Goal: Communication & Community: Answer question/provide support

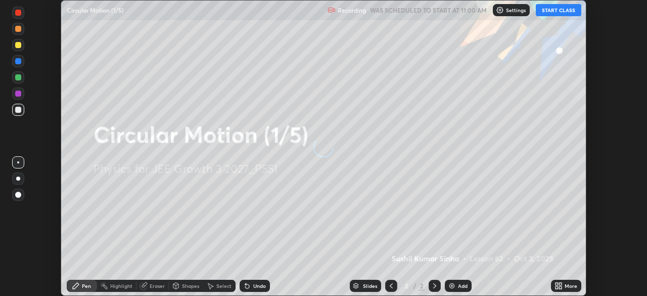
scroll to position [296, 646]
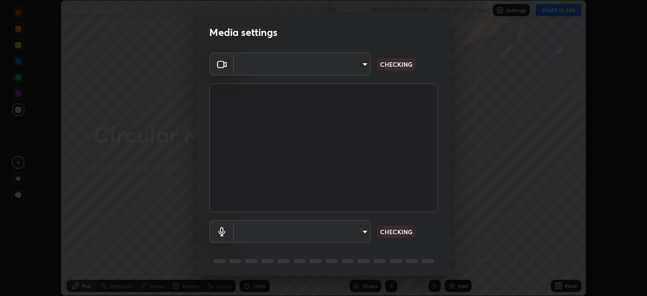
type input "f7d245abf0684c24fcfca86869c925f05e5e90ab47e824b3f573f0e27bb25b40"
click at [347, 229] on body "Erase all Circular Motion (1/5) Recording WAS SCHEDULED TO START AT 11:00 AM Se…" at bounding box center [323, 148] width 647 height 296
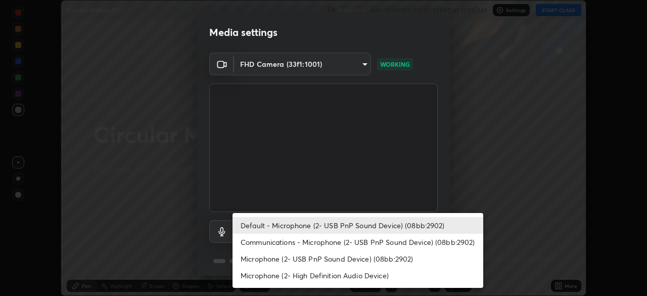
click at [360, 241] on li "Communications - Microphone (2- USB PnP Sound Device) (08bb:2902)" at bounding box center [357, 241] width 251 height 17
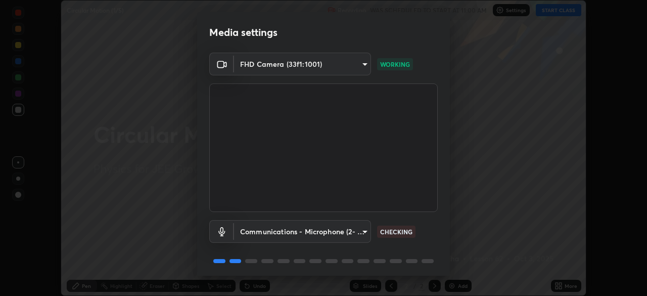
click at [350, 233] on body "Erase all Circular Motion (1/5) Recording WAS SCHEDULED TO START AT 11:00 AM Se…" at bounding box center [323, 148] width 647 height 296
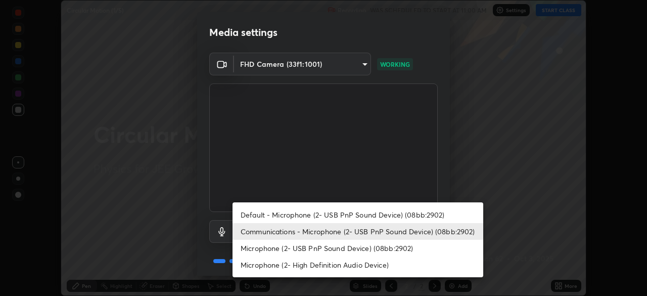
click at [358, 214] on li "Default - Microphone (2- USB PnP Sound Device) (08bb:2902)" at bounding box center [357, 214] width 251 height 17
type input "default"
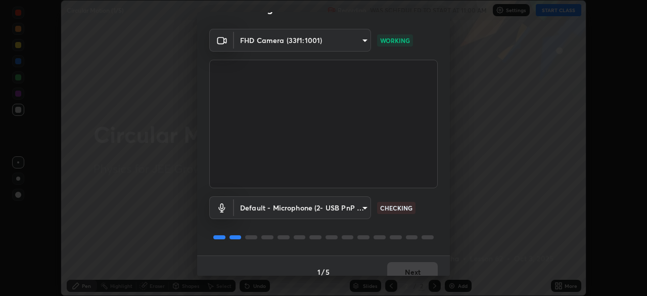
scroll to position [36, 0]
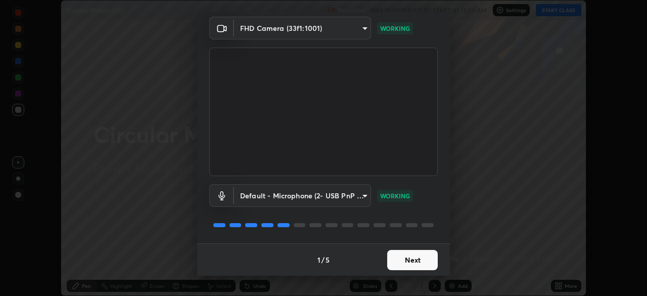
click at [411, 260] on button "Next" at bounding box center [412, 260] width 51 height 20
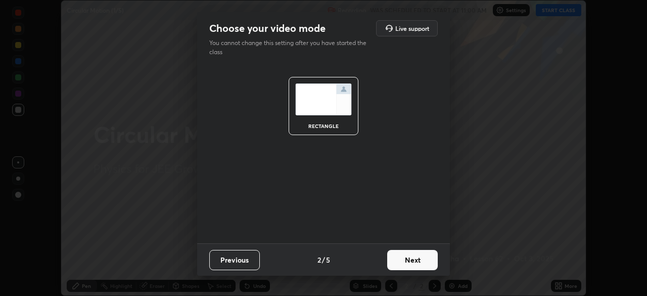
scroll to position [0, 0]
click at [417, 257] on button "Next" at bounding box center [412, 260] width 51 height 20
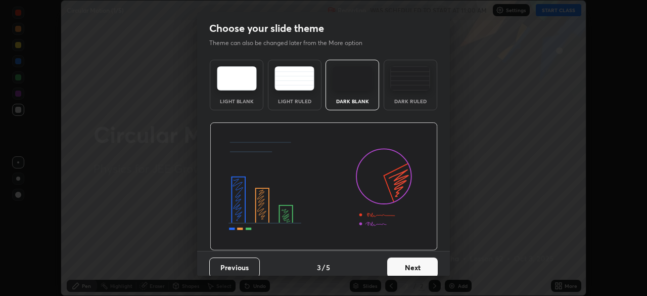
click at [414, 262] on button "Next" at bounding box center [412, 267] width 51 height 20
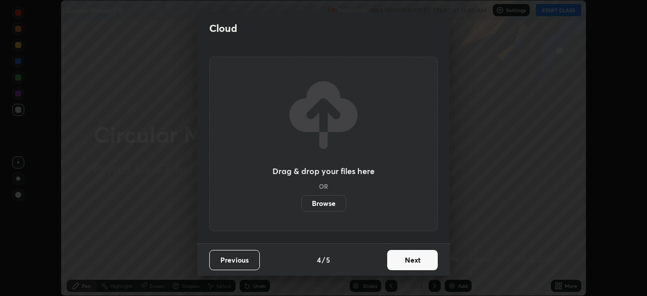
click at [416, 261] on button "Next" at bounding box center [412, 260] width 51 height 20
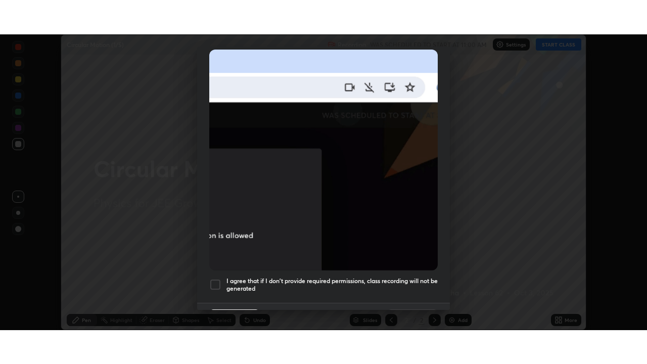
scroll to position [242, 0]
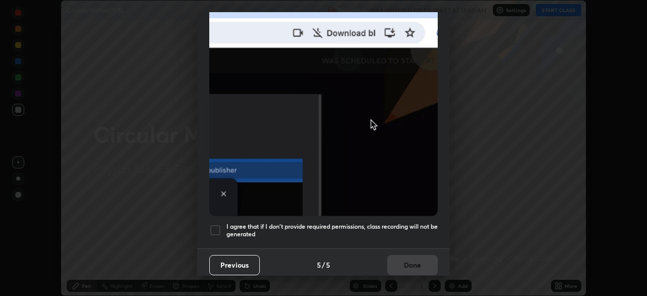
click at [218, 224] on div at bounding box center [215, 230] width 12 height 12
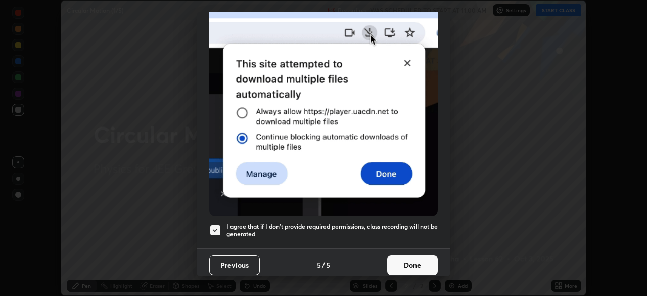
click at [411, 255] on button "Done" at bounding box center [412, 265] width 51 height 20
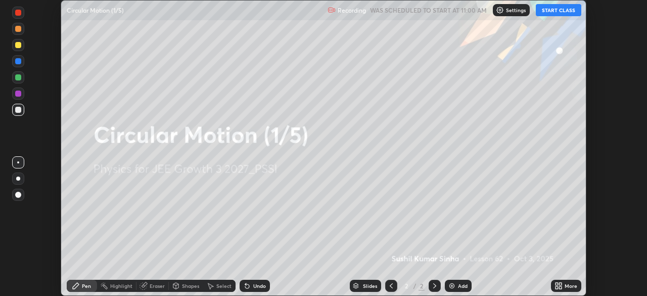
click at [554, 11] on button "START CLASS" at bounding box center [558, 10] width 45 height 12
click at [559, 284] on icon at bounding box center [560, 283] width 3 height 3
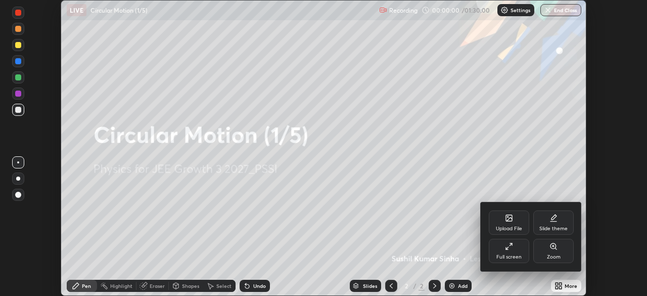
click at [518, 249] on div "Full screen" at bounding box center [509, 250] width 40 height 24
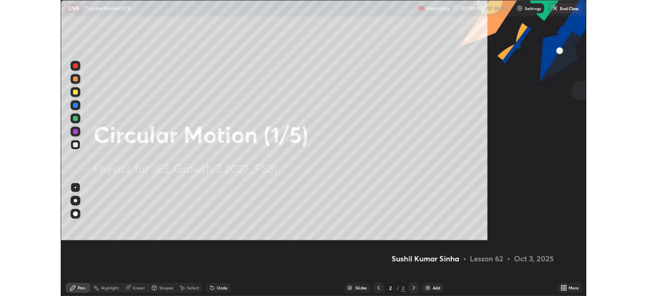
scroll to position [364, 647]
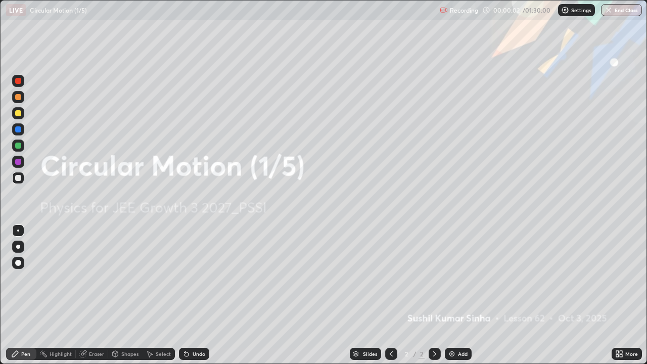
click at [453, 295] on img at bounding box center [452, 354] width 8 height 8
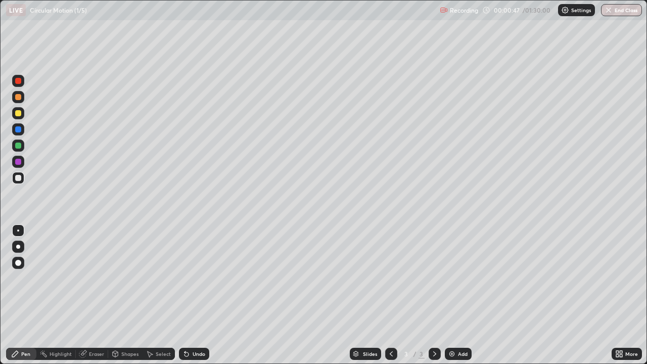
click at [19, 113] on div at bounding box center [18, 113] width 6 height 6
click at [18, 84] on div at bounding box center [18, 81] width 12 height 12
click at [127, 295] on div "Shapes" at bounding box center [129, 353] width 17 height 5
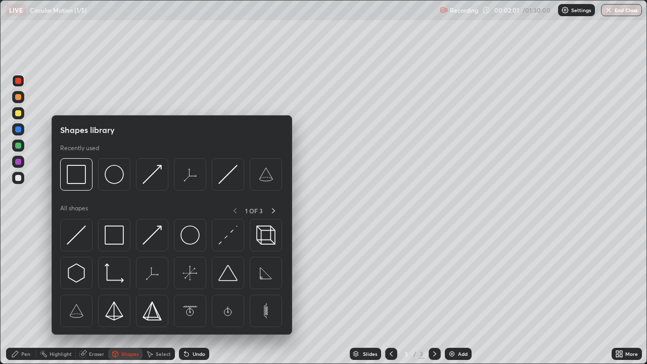
click at [189, 236] on img at bounding box center [189, 234] width 19 height 19
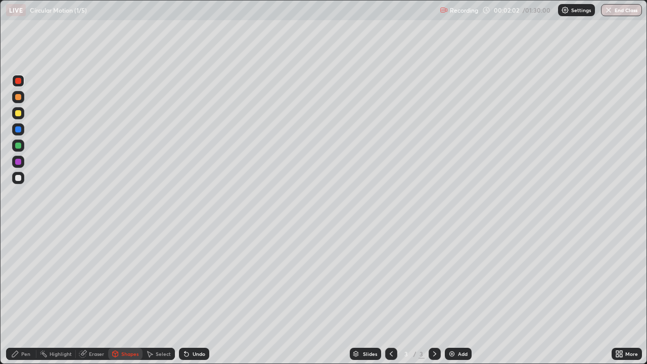
click at [17, 176] on div at bounding box center [18, 178] width 6 height 6
click at [29, 295] on div "Pen" at bounding box center [21, 354] width 30 height 12
click at [18, 162] on div at bounding box center [18, 162] width 6 height 6
click at [19, 179] on div at bounding box center [18, 178] width 6 height 6
click at [18, 147] on div at bounding box center [18, 145] width 6 height 6
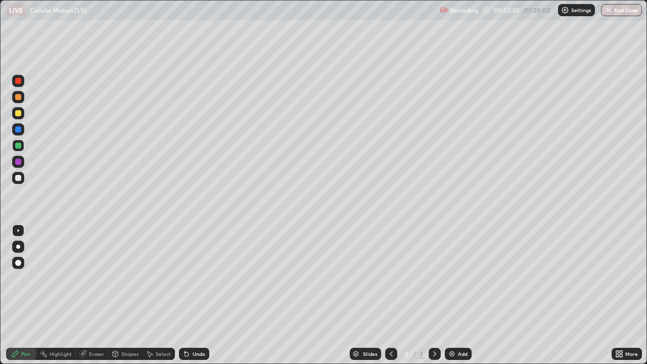
click at [186, 295] on icon at bounding box center [186, 354] width 4 height 4
click at [19, 81] on div at bounding box center [18, 81] width 6 height 6
click at [131, 295] on div "Shapes" at bounding box center [129, 353] width 17 height 5
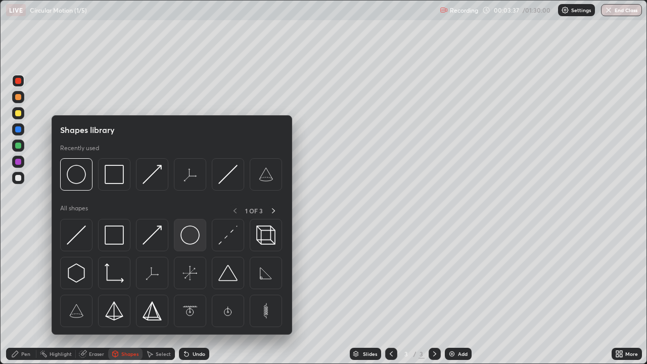
click at [193, 236] on img at bounding box center [189, 234] width 19 height 19
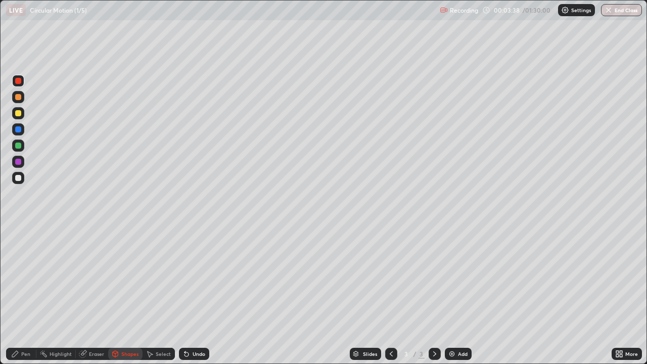
click at [19, 178] on div at bounding box center [18, 178] width 6 height 6
click at [31, 295] on div "Pen" at bounding box center [21, 354] width 30 height 12
click at [19, 163] on div at bounding box center [18, 162] width 6 height 6
click at [21, 142] on div at bounding box center [18, 145] width 12 height 12
click at [163, 295] on div "Select" at bounding box center [163, 353] width 15 height 5
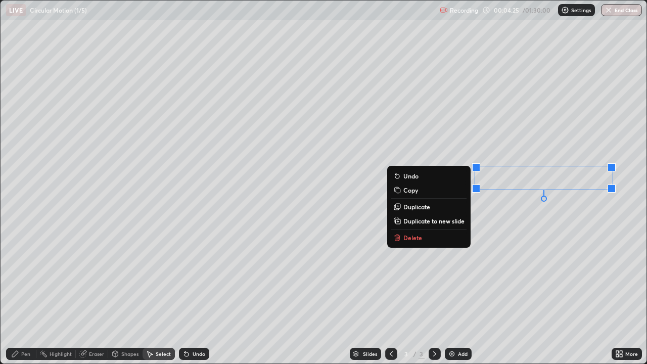
click at [556, 222] on div "0 ° Undo Copy Duplicate Duplicate to new slide Delete" at bounding box center [324, 182] width 646 height 363
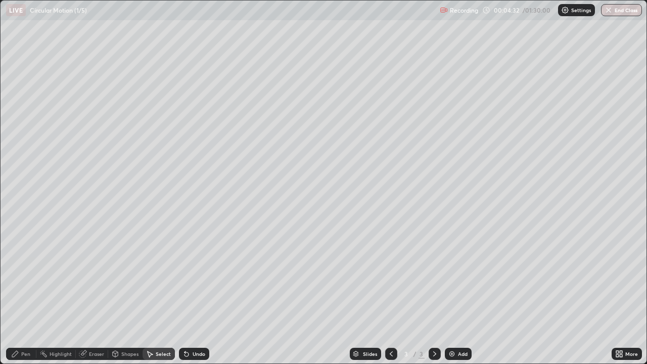
click at [32, 295] on div "Pen" at bounding box center [21, 354] width 30 height 12
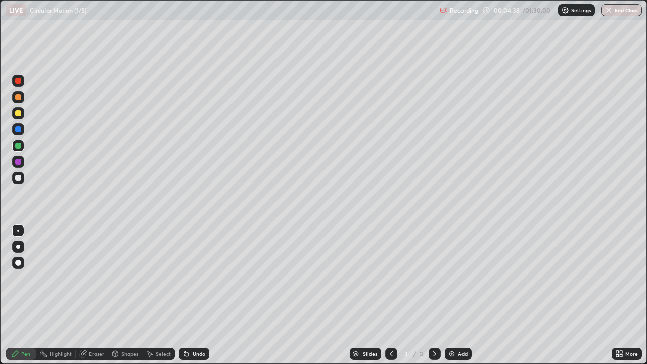
click at [188, 295] on icon at bounding box center [186, 354] width 8 height 8
click at [185, 295] on icon at bounding box center [186, 354] width 4 height 4
click at [163, 295] on div "Select" at bounding box center [163, 353] width 15 height 5
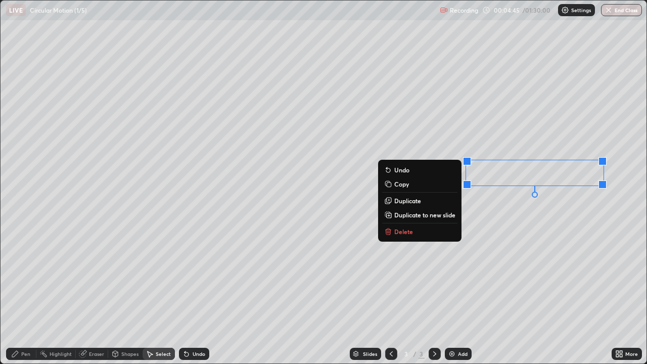
click at [550, 224] on div "0 ° Undo Copy Duplicate Duplicate to new slide Delete" at bounding box center [324, 182] width 646 height 363
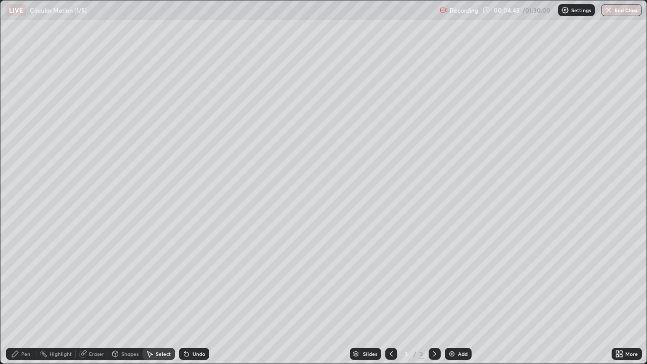
click at [26, 295] on div "Pen" at bounding box center [25, 353] width 9 height 5
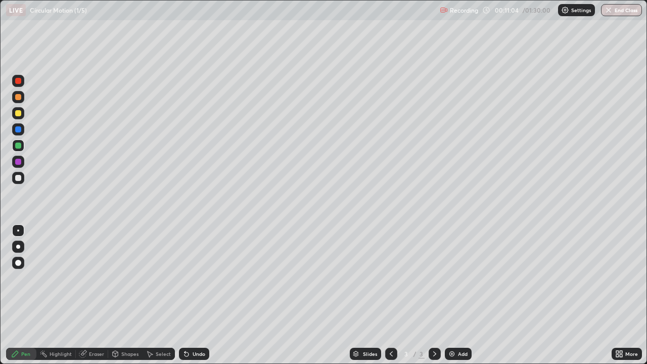
click at [448, 295] on img at bounding box center [452, 354] width 8 height 8
click at [19, 178] on div at bounding box center [18, 178] width 6 height 6
click at [21, 115] on div at bounding box center [18, 113] width 6 height 6
click at [19, 113] on div at bounding box center [18, 113] width 6 height 6
click at [617, 295] on icon at bounding box center [617, 355] width 3 height 3
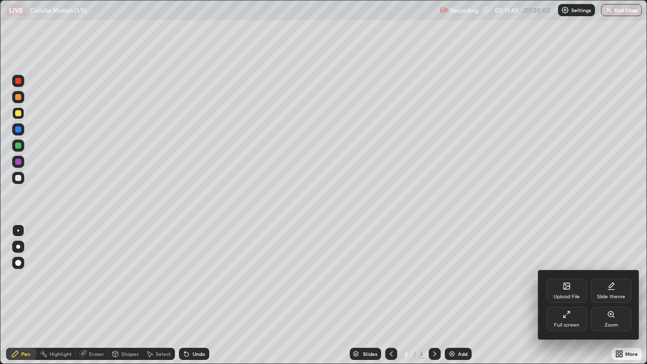
click at [566, 295] on div "Full screen" at bounding box center [566, 319] width 40 height 24
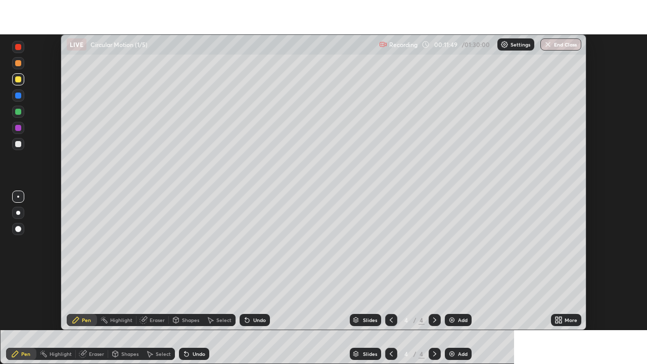
scroll to position [50224, 49873]
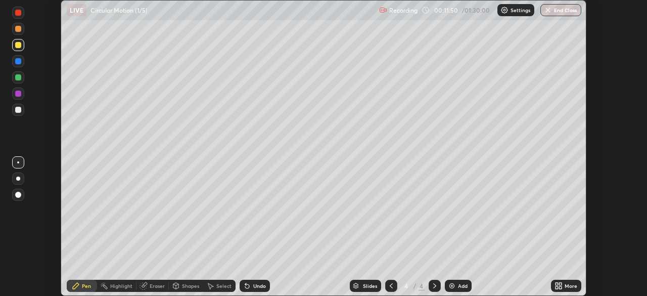
click at [562, 284] on icon at bounding box center [558, 285] width 8 height 8
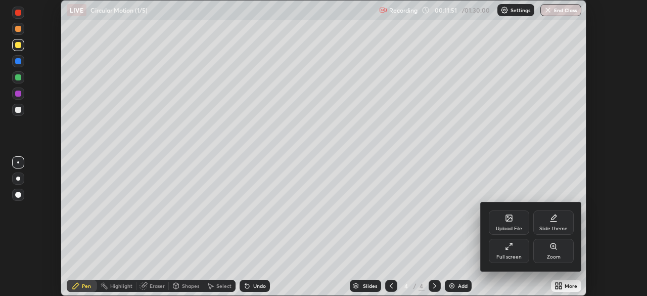
click at [515, 248] on div "Full screen" at bounding box center [509, 250] width 40 height 24
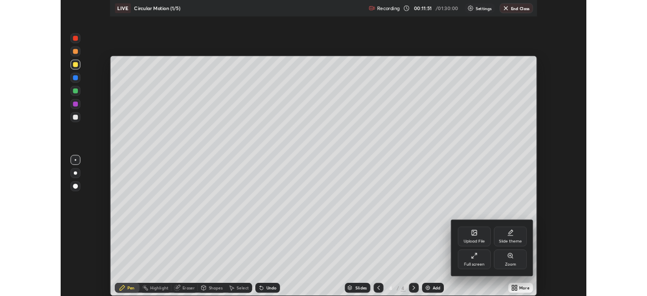
scroll to position [364, 647]
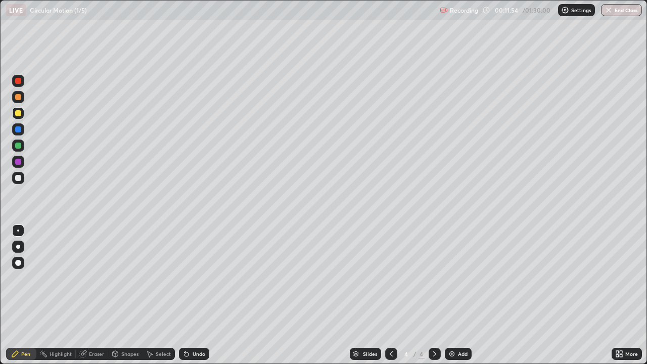
click at [17, 179] on div at bounding box center [18, 178] width 6 height 6
click at [19, 177] on div at bounding box center [18, 178] width 6 height 6
click at [20, 114] on div at bounding box center [18, 113] width 6 height 6
click at [21, 177] on div at bounding box center [18, 178] width 6 height 6
click at [21, 178] on div at bounding box center [18, 178] width 6 height 6
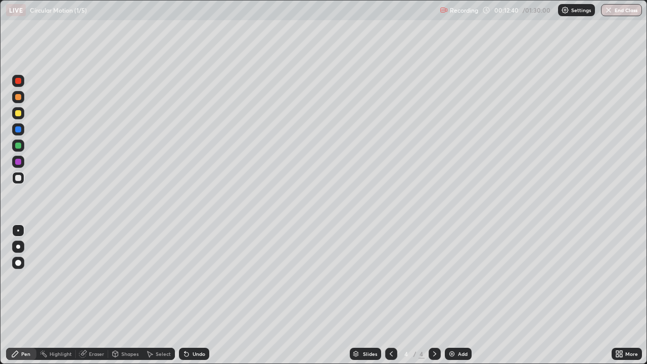
click at [133, 295] on div "Shapes" at bounding box center [129, 353] width 17 height 5
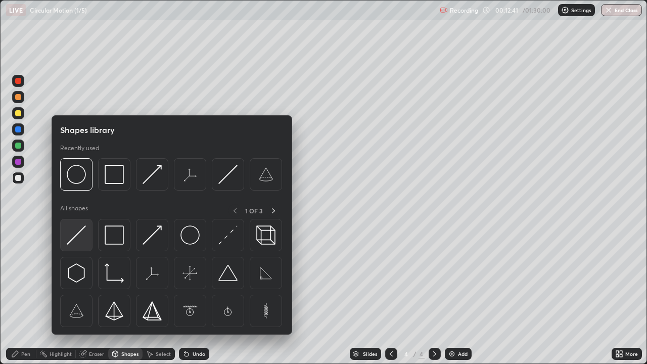
click at [80, 237] on img at bounding box center [76, 234] width 19 height 19
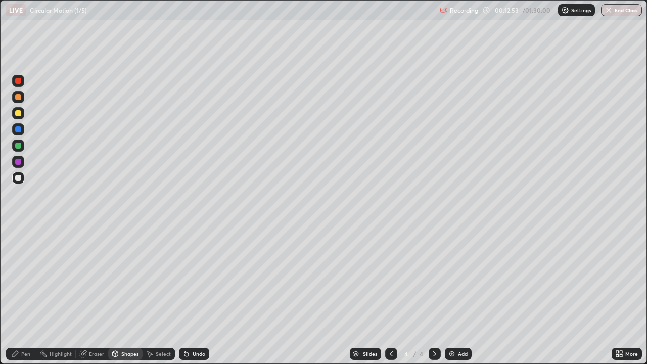
click at [127, 295] on div "Shapes" at bounding box center [129, 353] width 17 height 5
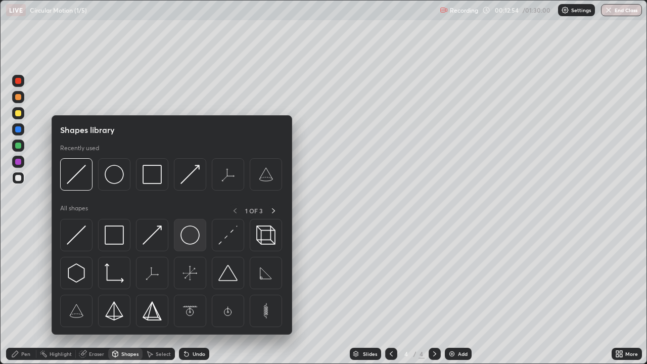
click at [190, 236] on img at bounding box center [189, 234] width 19 height 19
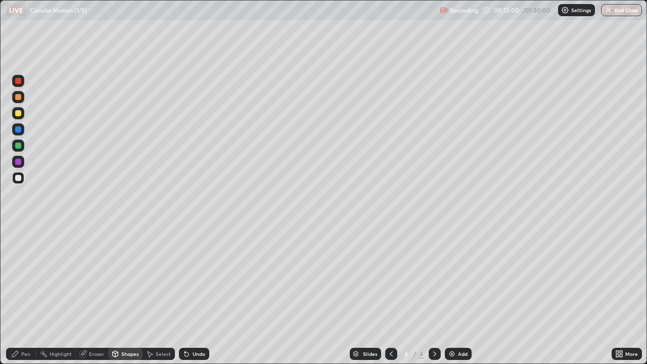
click at [159, 295] on div "Select" at bounding box center [163, 353] width 15 height 5
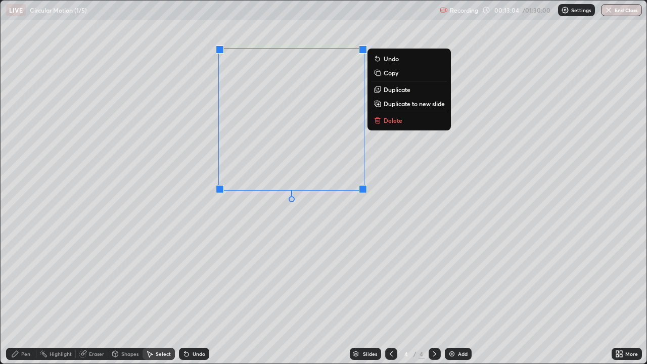
click at [305, 234] on div "0 ° Undo Copy Duplicate Duplicate to new slide Delete" at bounding box center [324, 182] width 646 height 363
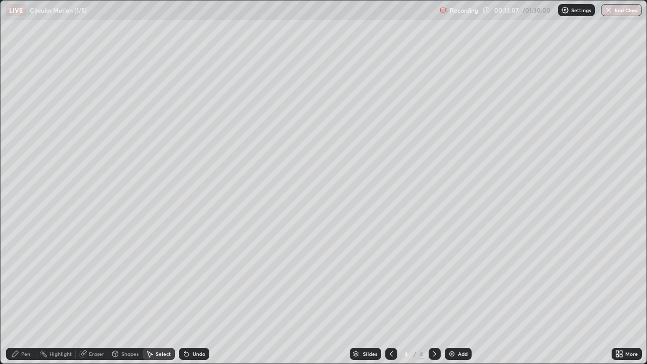
click at [25, 295] on div "Pen" at bounding box center [25, 353] width 9 height 5
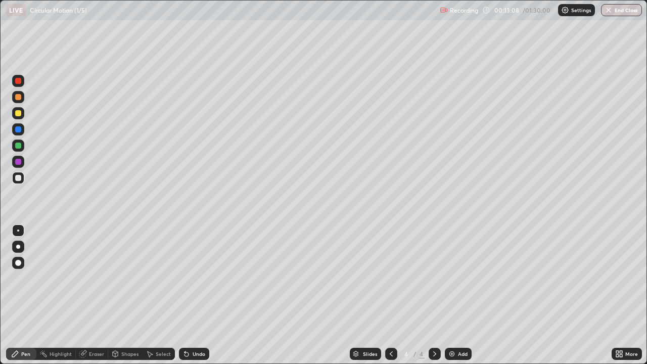
click at [19, 148] on div at bounding box center [18, 145] width 6 height 6
click at [18, 115] on div at bounding box center [18, 113] width 6 height 6
click at [128, 295] on div "Shapes" at bounding box center [129, 353] width 17 height 5
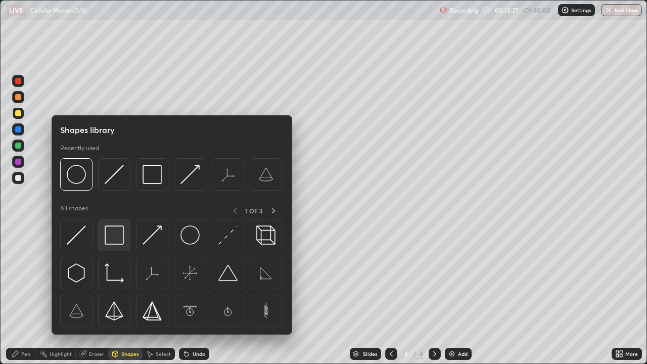
click at [114, 238] on img at bounding box center [114, 234] width 19 height 19
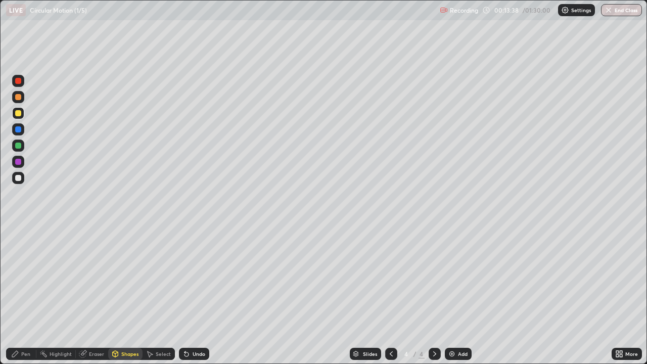
click at [159, 295] on div "Select" at bounding box center [163, 353] width 15 height 5
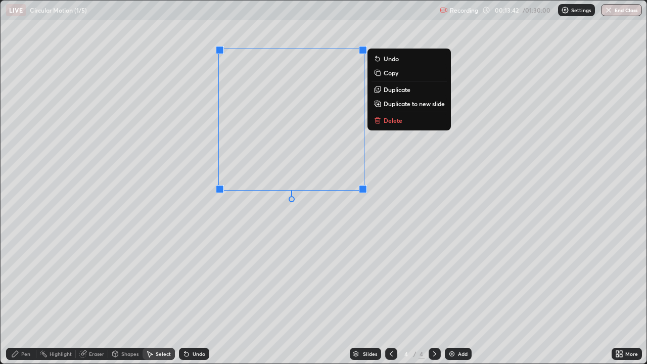
click at [376, 219] on div "0 ° Undo Copy Duplicate Duplicate to new slide Delete" at bounding box center [324, 182] width 646 height 363
click at [192, 295] on div "Undo" at bounding box center [198, 353] width 13 height 5
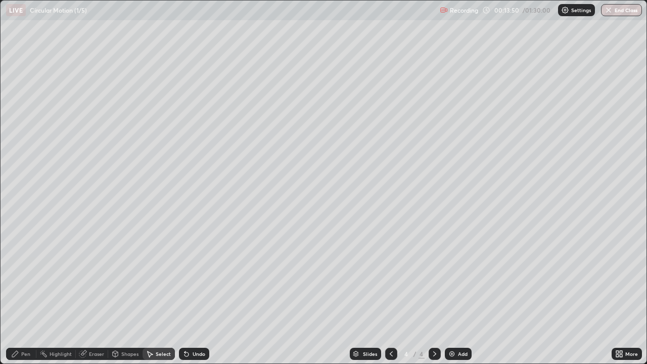
click at [132, 295] on div "Shapes" at bounding box center [129, 353] width 17 height 5
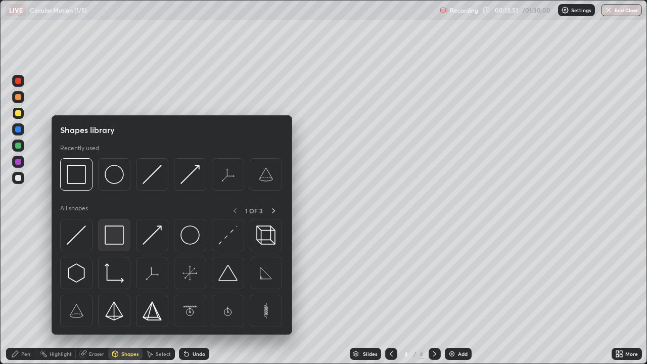
click at [115, 236] on img at bounding box center [114, 234] width 19 height 19
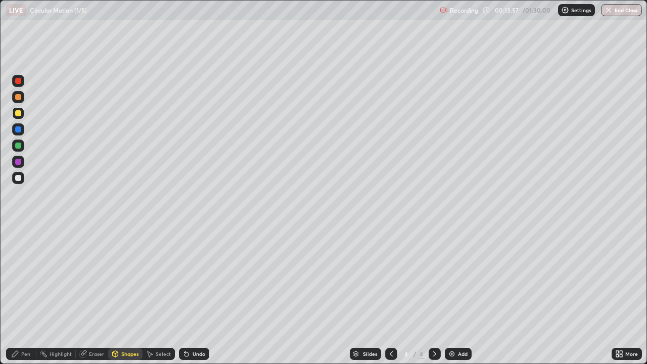
click at [162, 295] on div "Select" at bounding box center [163, 353] width 15 height 5
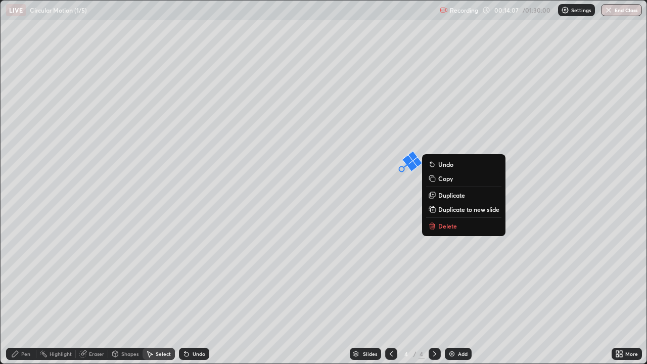
click at [446, 178] on p "Copy" at bounding box center [445, 178] width 15 height 8
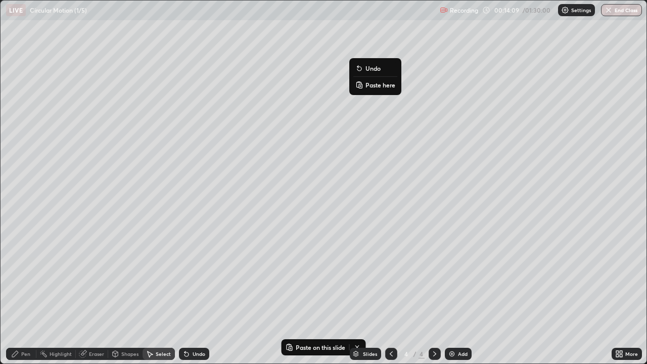
click at [376, 84] on p "Paste here" at bounding box center [380, 85] width 30 height 8
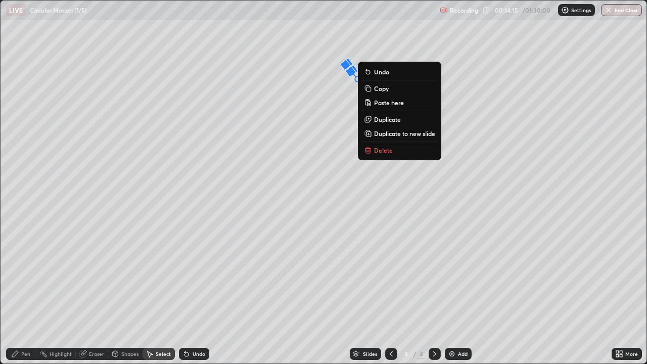
click at [384, 45] on div "53 ° Undo Copy Paste here Duplicate Duplicate to new slide Delete" at bounding box center [324, 182] width 646 height 363
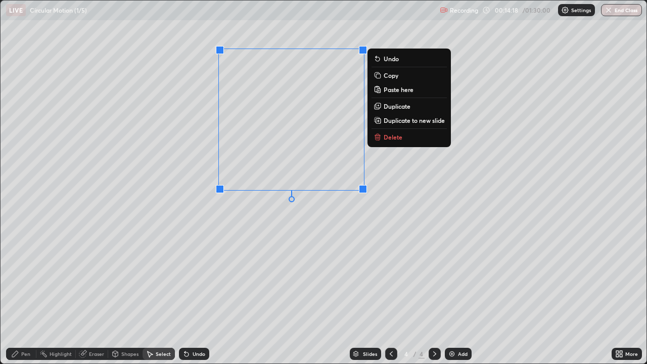
click at [400, 34] on div "0 ° Undo Copy Paste here Duplicate Duplicate to new slide Delete" at bounding box center [324, 182] width 646 height 363
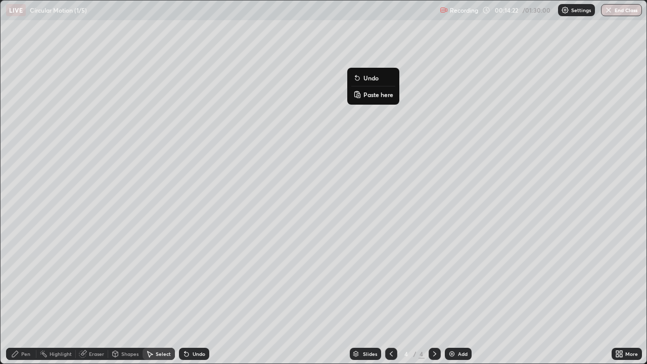
click at [401, 46] on div "53 ° Undo Copy Paste here Duplicate Duplicate to new slide Delete" at bounding box center [324, 182] width 646 height 363
click at [385, 54] on div "53 ° Undo Copy Paste here Duplicate Duplicate to new slide Delete" at bounding box center [324, 182] width 646 height 363
click at [130, 295] on div "Shapes" at bounding box center [129, 353] width 17 height 5
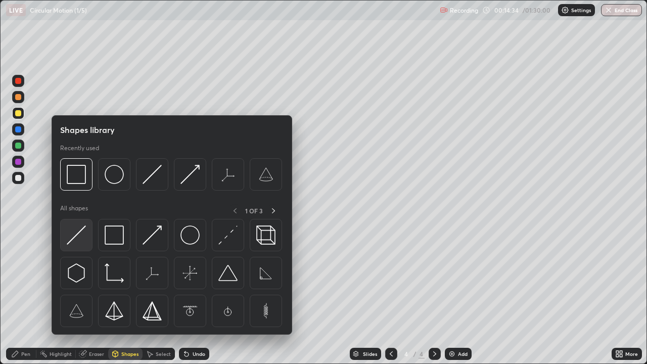
click at [80, 235] on img at bounding box center [76, 234] width 19 height 19
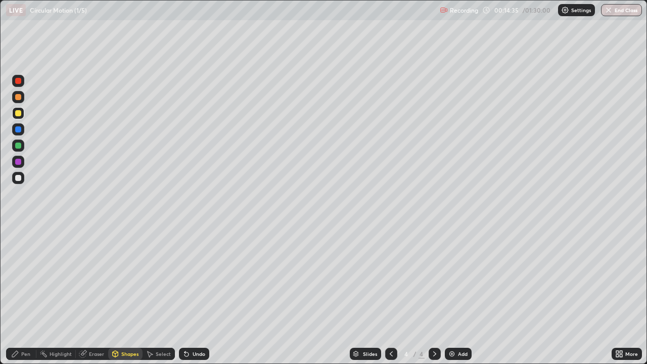
click at [20, 163] on div at bounding box center [18, 162] width 6 height 6
click at [132, 295] on div "Shapes" at bounding box center [129, 353] width 17 height 5
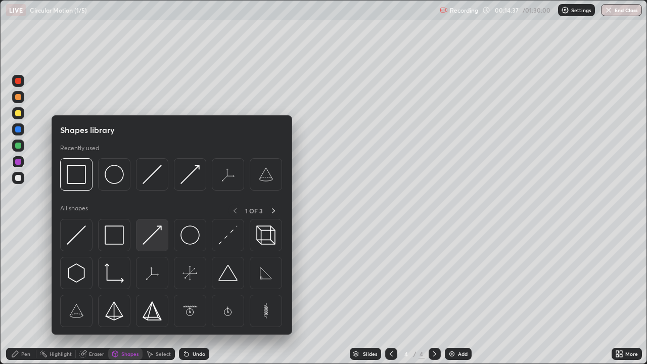
click at [151, 239] on img at bounding box center [151, 234] width 19 height 19
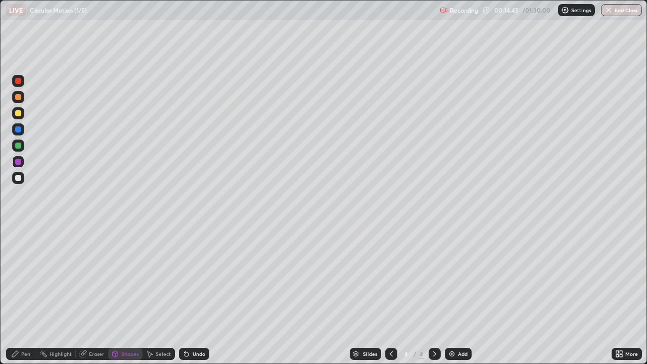
click at [29, 295] on div "Pen" at bounding box center [25, 353] width 9 height 5
click at [19, 147] on div at bounding box center [18, 145] width 6 height 6
click at [19, 129] on div at bounding box center [18, 129] width 6 height 6
click at [162, 295] on div "Select" at bounding box center [163, 353] width 15 height 5
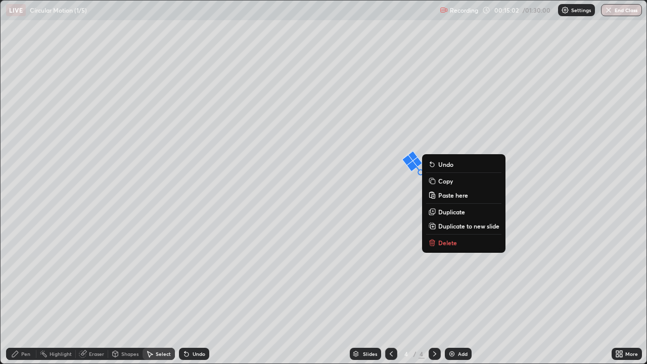
click at [449, 242] on p "Delete" at bounding box center [447, 242] width 19 height 8
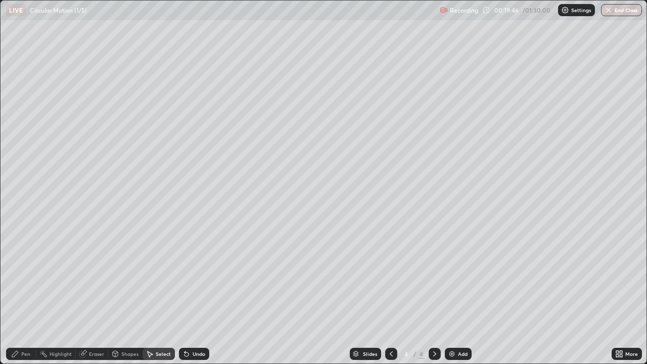
click at [29, 295] on div "Pen" at bounding box center [25, 353] width 9 height 5
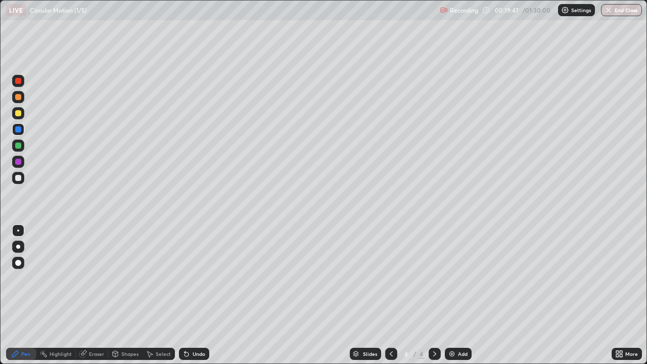
click at [20, 146] on div at bounding box center [18, 145] width 6 height 6
click at [20, 130] on div at bounding box center [18, 129] width 6 height 6
click at [196, 295] on div "Undo" at bounding box center [198, 353] width 13 height 5
click at [621, 295] on icon at bounding box center [620, 352] width 3 height 3
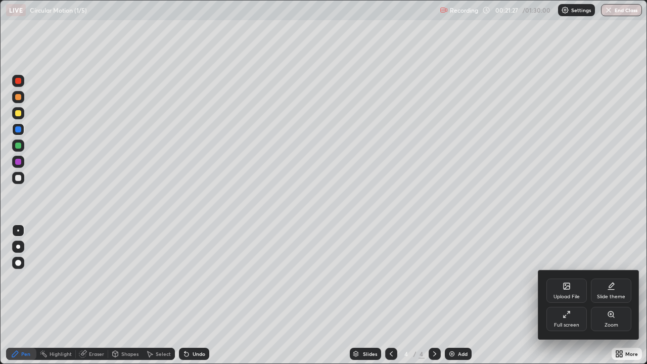
click at [564, 295] on icon at bounding box center [564, 316] width 3 height 3
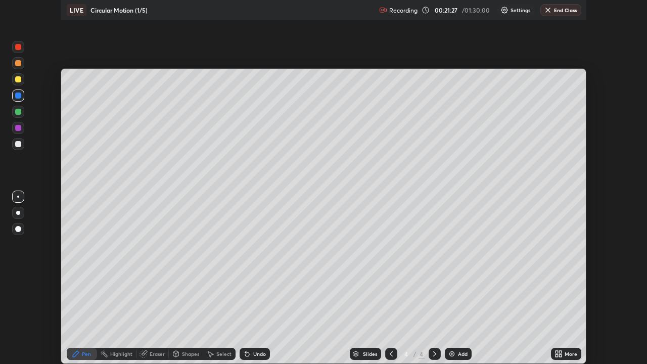
scroll to position [50224, 49873]
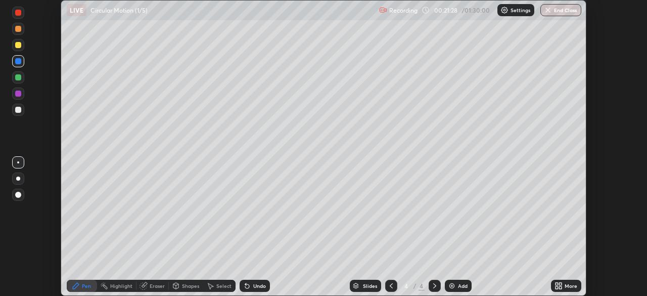
click at [568, 285] on div "More" at bounding box center [570, 285] width 13 height 5
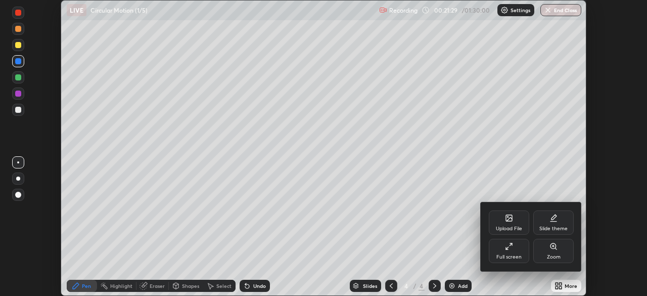
click at [516, 250] on div "Full screen" at bounding box center [509, 250] width 40 height 24
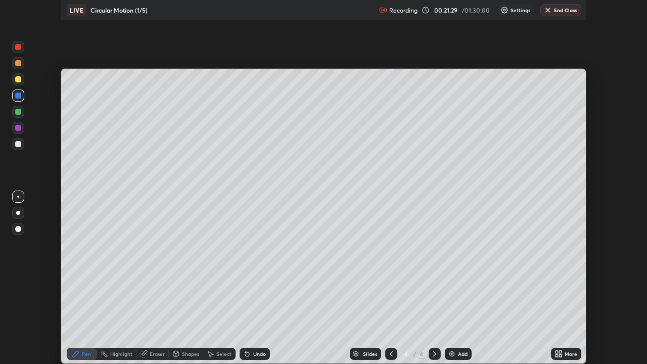
scroll to position [364, 647]
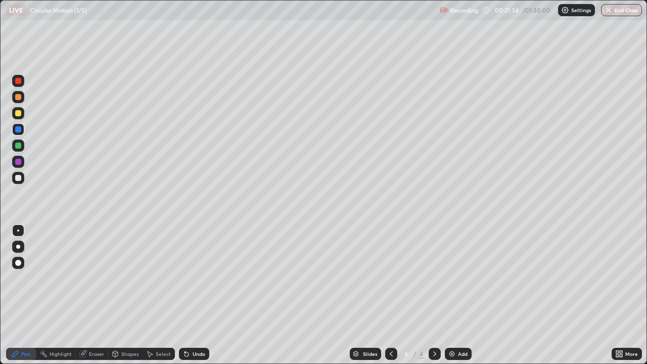
click at [19, 82] on div at bounding box center [18, 81] width 6 height 6
click at [124, 295] on div "Shapes" at bounding box center [129, 353] width 17 height 5
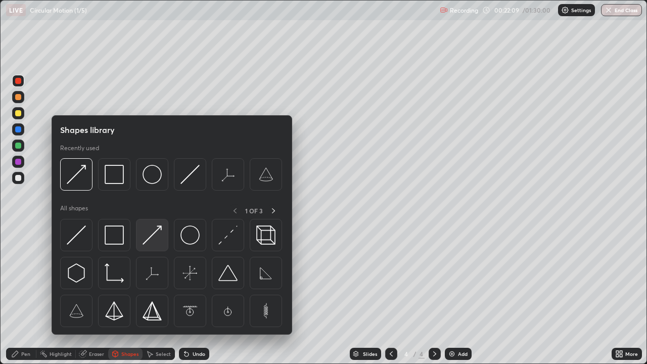
click at [149, 238] on img at bounding box center [151, 234] width 19 height 19
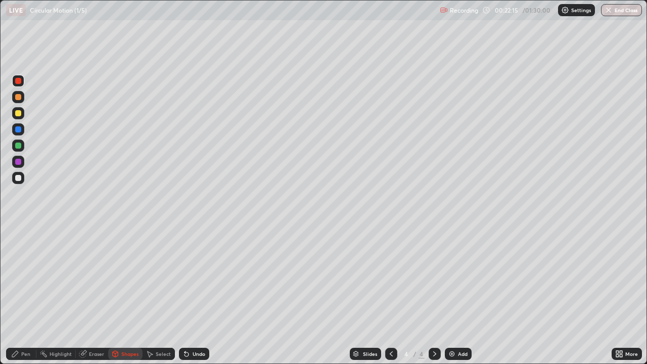
click at [26, 295] on div "Pen" at bounding box center [25, 353] width 9 height 5
click at [20, 148] on div at bounding box center [18, 145] width 6 height 6
click at [98, 295] on div "Eraser" at bounding box center [96, 353] width 15 height 5
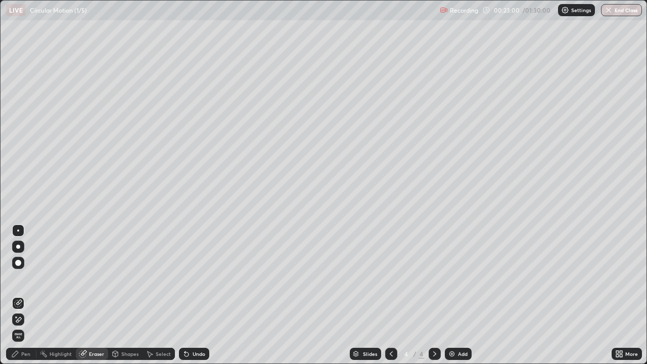
click at [29, 295] on div "Pen" at bounding box center [25, 353] width 9 height 5
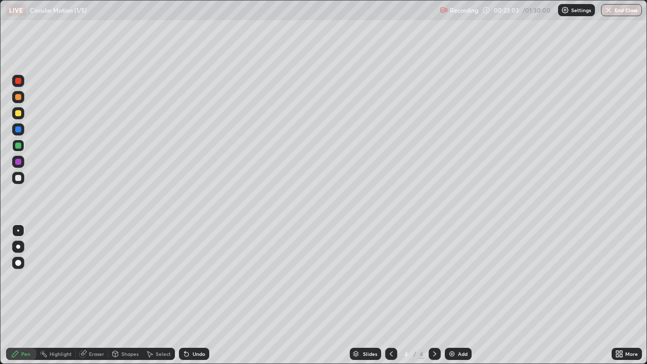
click at [19, 131] on div at bounding box center [18, 129] width 6 height 6
click at [20, 145] on div at bounding box center [18, 145] width 6 height 6
click at [22, 113] on div at bounding box center [18, 113] width 12 height 12
click at [20, 80] on div at bounding box center [18, 81] width 6 height 6
click at [19, 129] on div at bounding box center [18, 129] width 6 height 6
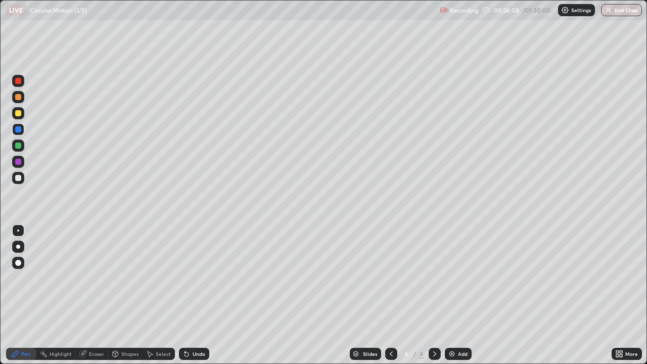
click at [130, 295] on div "Shapes" at bounding box center [129, 353] width 17 height 5
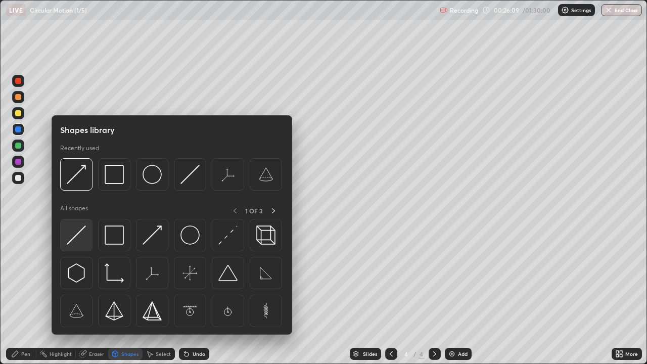
click at [78, 238] on img at bounding box center [76, 234] width 19 height 19
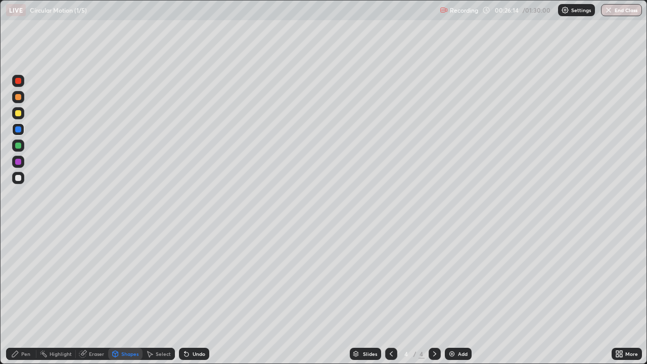
click at [29, 295] on div "Pen" at bounding box center [25, 353] width 9 height 5
click at [22, 161] on div at bounding box center [18, 162] width 12 height 12
click at [20, 81] on div at bounding box center [18, 81] width 6 height 6
click at [20, 180] on div at bounding box center [18, 178] width 6 height 6
click at [195, 295] on div "Undo" at bounding box center [198, 353] width 13 height 5
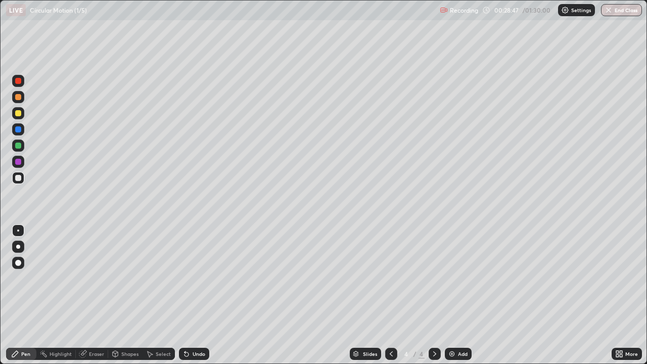
click at [166, 295] on div "Select" at bounding box center [163, 353] width 15 height 5
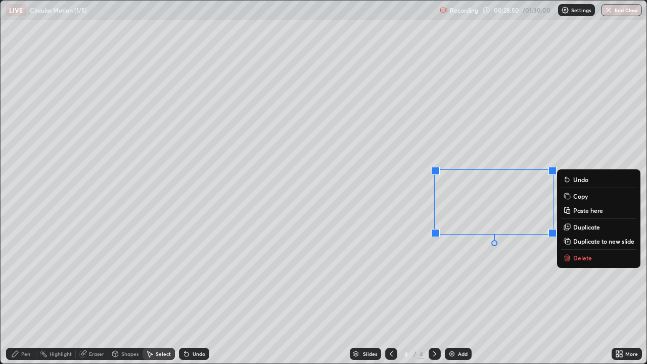
click at [582, 257] on p "Delete" at bounding box center [582, 258] width 19 height 8
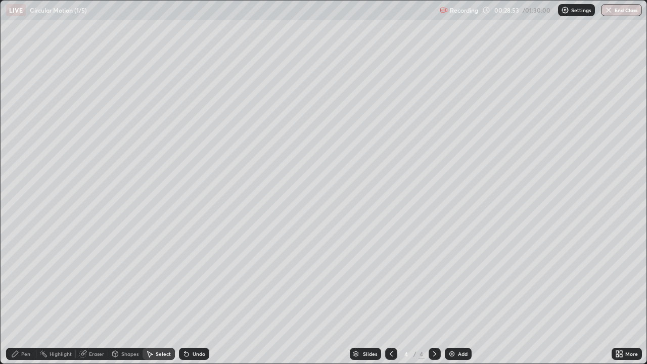
click at [27, 295] on div "Pen" at bounding box center [25, 353] width 9 height 5
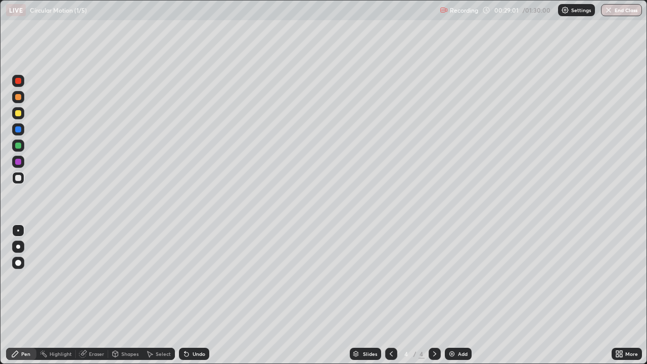
click at [20, 148] on div at bounding box center [18, 145] width 6 height 6
click at [192, 295] on div "Undo" at bounding box center [194, 354] width 30 height 12
click at [191, 295] on div "Undo" at bounding box center [194, 354] width 30 height 12
click at [190, 295] on div "Undo" at bounding box center [194, 354] width 30 height 12
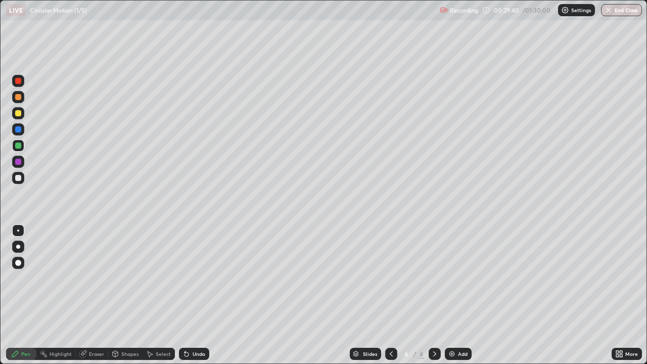
click at [190, 295] on div "Undo" at bounding box center [194, 354] width 30 height 12
click at [189, 295] on div "Undo" at bounding box center [194, 354] width 30 height 12
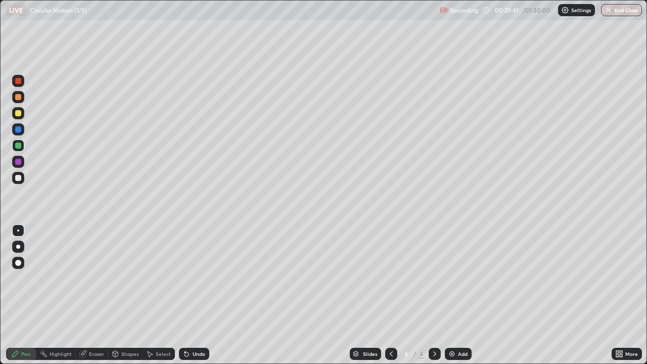
click at [188, 295] on icon at bounding box center [186, 354] width 8 height 8
click at [186, 295] on icon at bounding box center [186, 354] width 8 height 8
click at [193, 295] on div "Undo" at bounding box center [198, 353] width 13 height 5
click at [23, 162] on div at bounding box center [18, 162] width 12 height 12
click at [22, 145] on div at bounding box center [18, 145] width 12 height 12
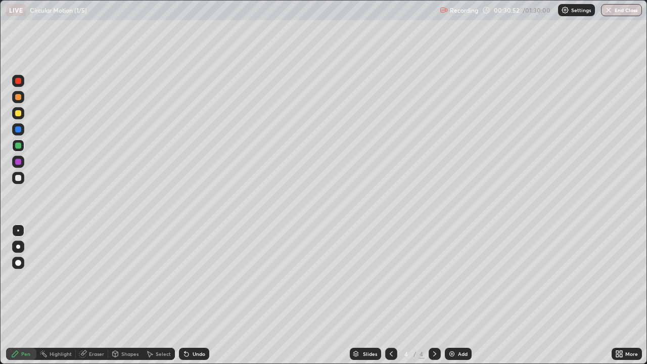
click at [192, 295] on div "Undo" at bounding box center [198, 353] width 13 height 5
click at [132, 295] on div "Shapes" at bounding box center [129, 353] width 17 height 5
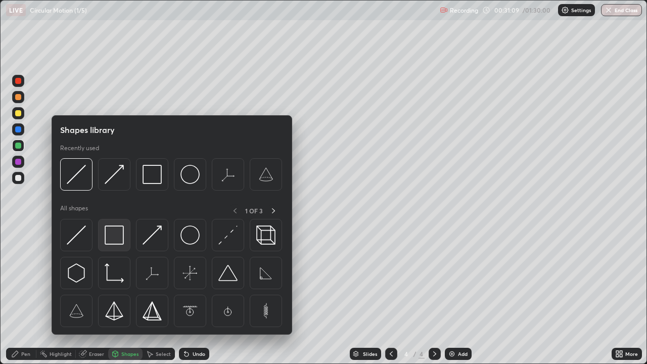
click at [114, 235] on img at bounding box center [114, 234] width 19 height 19
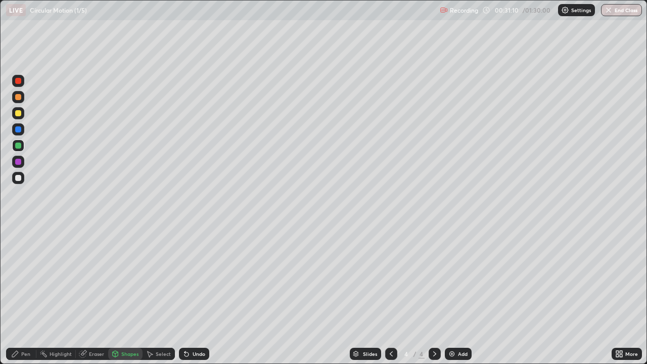
click at [20, 163] on div at bounding box center [18, 162] width 6 height 6
click at [192, 295] on div "Undo" at bounding box center [198, 353] width 13 height 5
click at [29, 295] on div "Pen" at bounding box center [21, 354] width 30 height 12
click at [450, 295] on img at bounding box center [452, 354] width 8 height 8
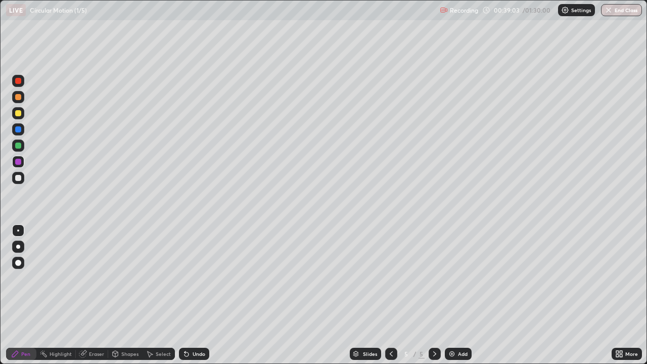
click at [20, 116] on div at bounding box center [18, 113] width 6 height 6
click at [19, 113] on div at bounding box center [18, 113] width 6 height 6
click at [130, 295] on div "Shapes" at bounding box center [129, 353] width 17 height 5
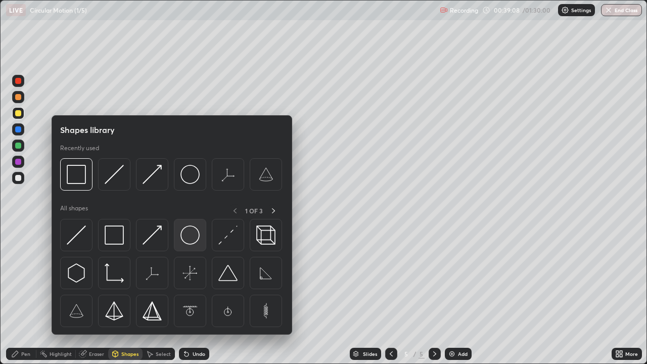
click at [187, 236] on img at bounding box center [189, 234] width 19 height 19
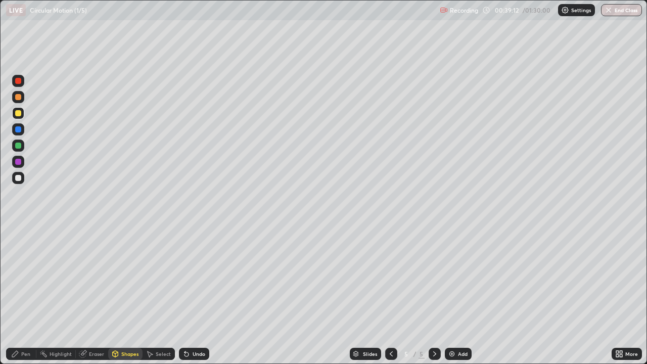
click at [124, 295] on div "Shapes" at bounding box center [129, 353] width 17 height 5
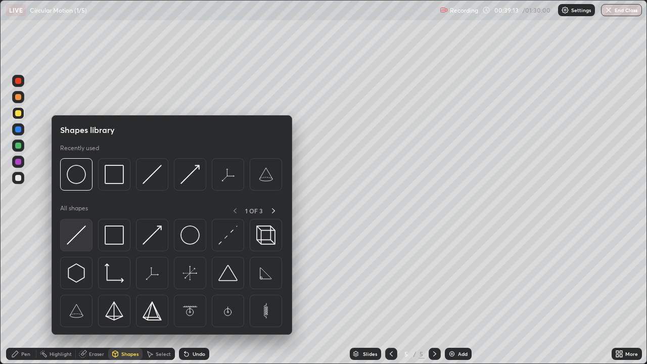
click at [79, 231] on img at bounding box center [76, 234] width 19 height 19
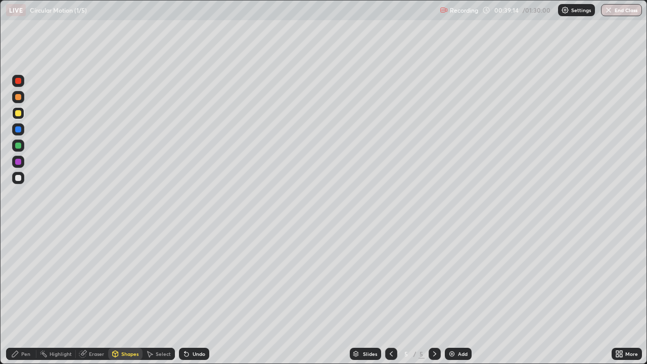
click at [18, 146] on div at bounding box center [18, 145] width 6 height 6
click at [131, 295] on div "Shapes" at bounding box center [129, 353] width 17 height 5
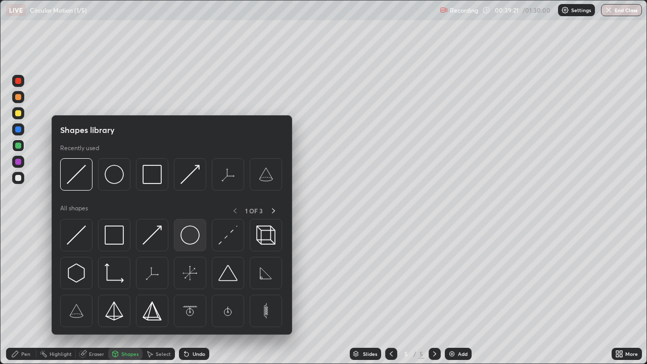
click at [187, 233] on img at bounding box center [189, 234] width 19 height 19
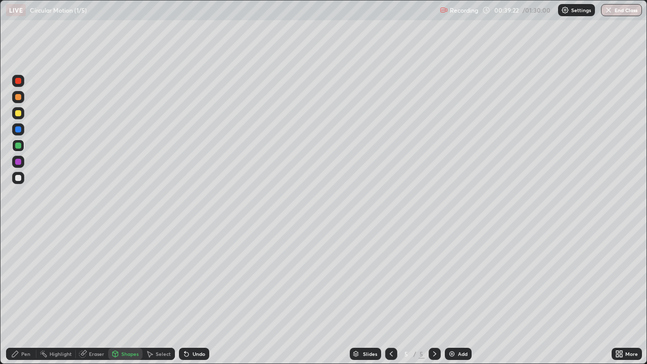
click at [20, 163] on div at bounding box center [18, 162] width 6 height 6
click at [162, 295] on div "Select" at bounding box center [163, 353] width 15 height 5
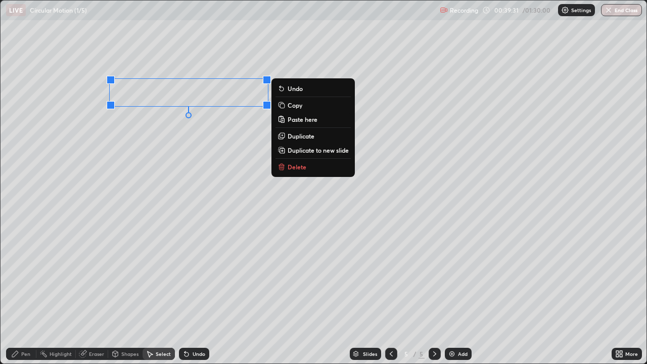
click at [188, 154] on div "0 ° Undo Copy Paste here Duplicate Duplicate to new slide Delete" at bounding box center [324, 182] width 646 height 363
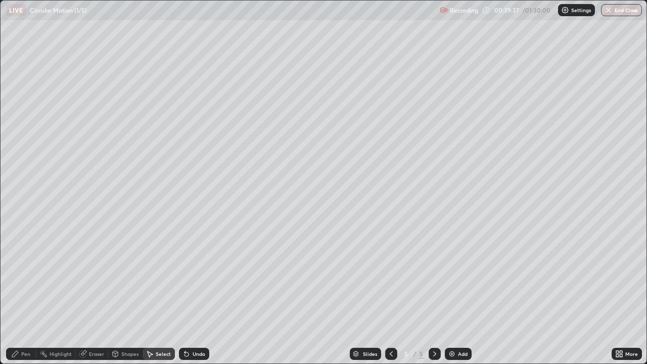
click at [189, 295] on icon at bounding box center [186, 354] width 8 height 8
click at [224, 221] on div "0 ° Undo Copy Paste here Duplicate Duplicate to new slide Delete" at bounding box center [324, 182] width 646 height 363
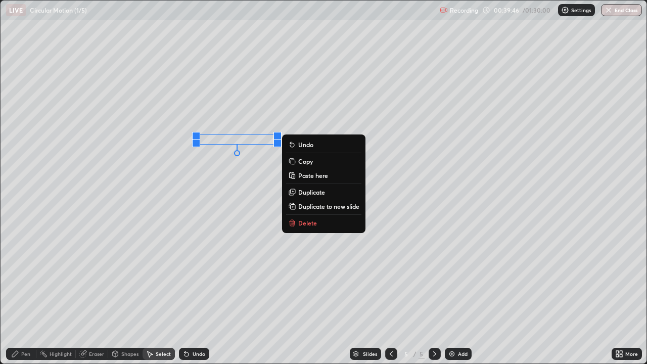
click at [233, 189] on div "0 ° Undo Copy Paste here Duplicate Duplicate to new slide Delete" at bounding box center [324, 182] width 646 height 363
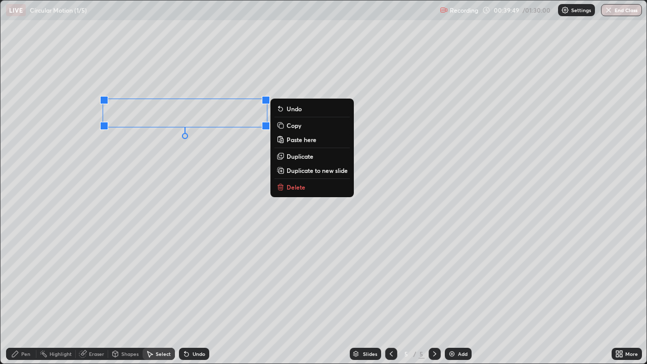
click at [161, 199] on div "0 ° Undo Copy Paste here Duplicate Duplicate to new slide Delete" at bounding box center [324, 182] width 646 height 363
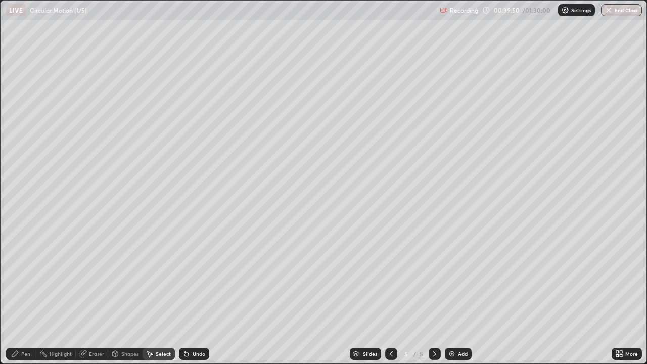
click at [27, 295] on div "Pen" at bounding box center [21, 354] width 30 height 12
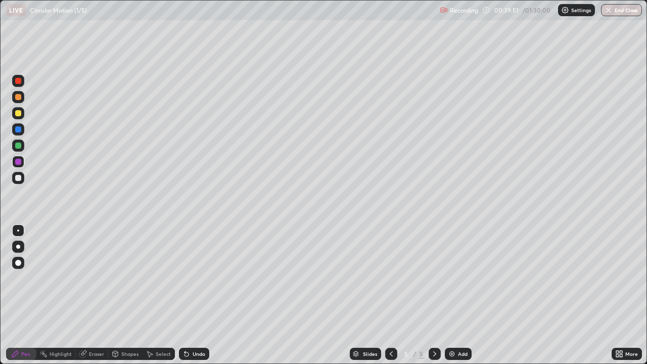
click at [19, 178] on div at bounding box center [18, 178] width 6 height 6
click at [192, 295] on div "Undo" at bounding box center [194, 354] width 30 height 12
click at [192, 295] on div "Undo" at bounding box center [198, 353] width 13 height 5
click at [18, 81] on div at bounding box center [18, 81] width 6 height 6
click at [20, 130] on div at bounding box center [18, 129] width 6 height 6
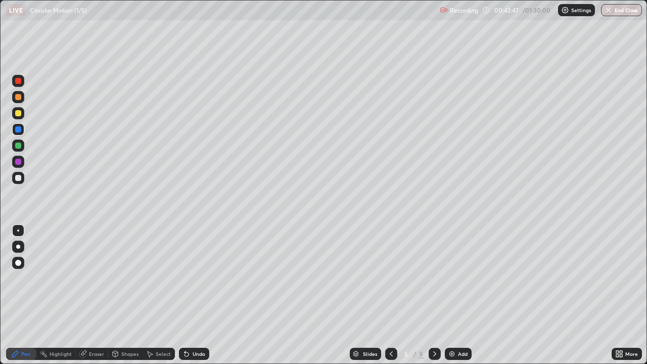
click at [390, 295] on icon at bounding box center [391, 353] width 3 height 5
click at [21, 161] on div at bounding box center [18, 162] width 6 height 6
click at [433, 295] on icon at bounding box center [434, 354] width 8 height 8
click at [133, 295] on div "Shapes" at bounding box center [129, 353] width 17 height 5
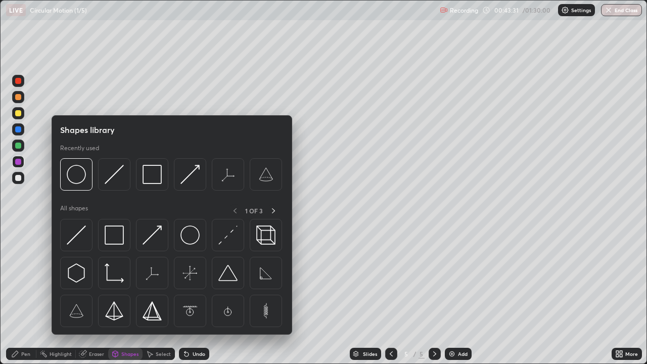
click at [121, 237] on img at bounding box center [114, 234] width 19 height 19
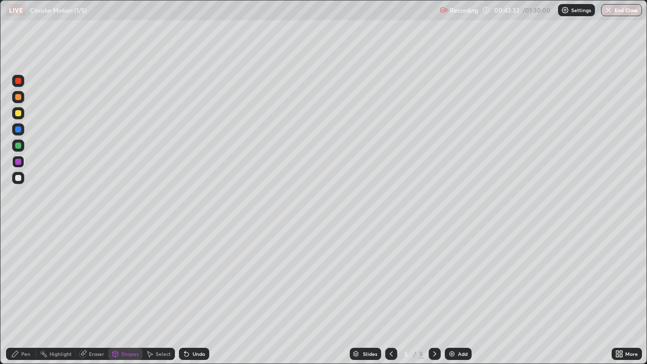
click at [23, 145] on div at bounding box center [18, 145] width 12 height 12
click at [20, 177] on div at bounding box center [18, 178] width 6 height 6
click at [20, 178] on div at bounding box center [18, 178] width 6 height 6
click at [189, 295] on div "Undo" at bounding box center [194, 354] width 30 height 12
click at [26, 295] on div "Pen" at bounding box center [25, 353] width 9 height 5
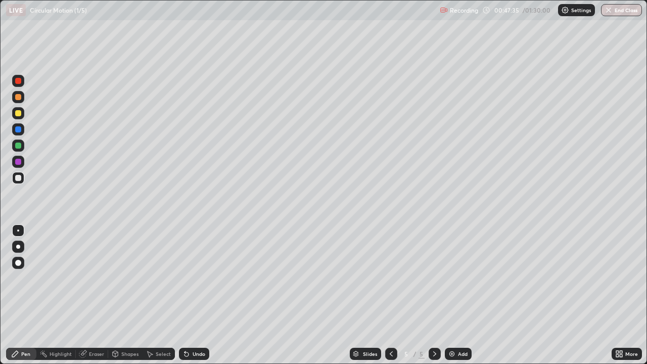
click at [19, 145] on div at bounding box center [18, 145] width 6 height 6
click at [127, 295] on div "Shapes" at bounding box center [129, 353] width 17 height 5
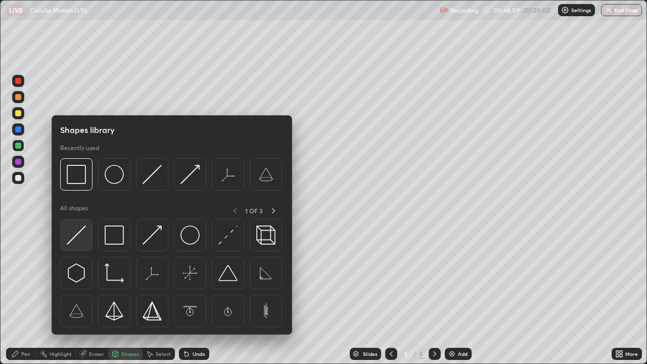
click at [78, 234] on img at bounding box center [76, 234] width 19 height 19
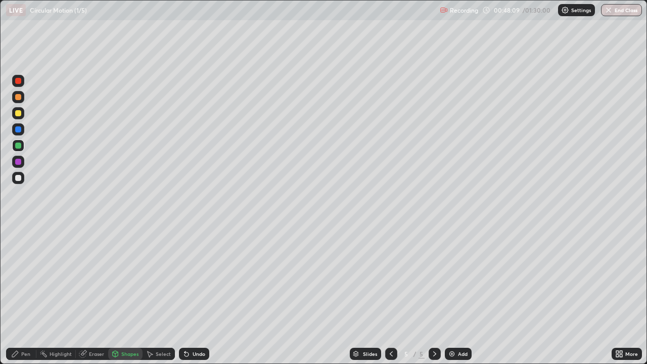
click at [19, 114] on div at bounding box center [18, 113] width 6 height 6
click at [130, 295] on div "Shapes" at bounding box center [129, 353] width 17 height 5
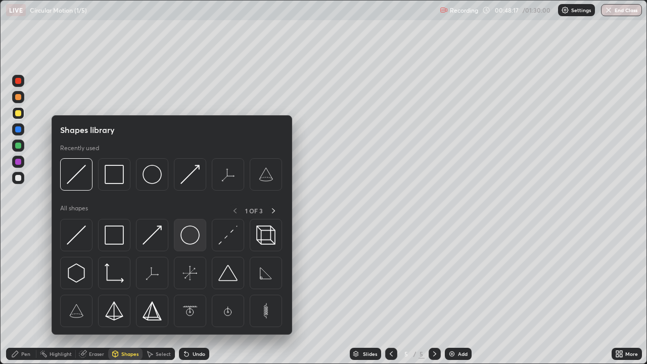
click at [184, 235] on img at bounding box center [189, 234] width 19 height 19
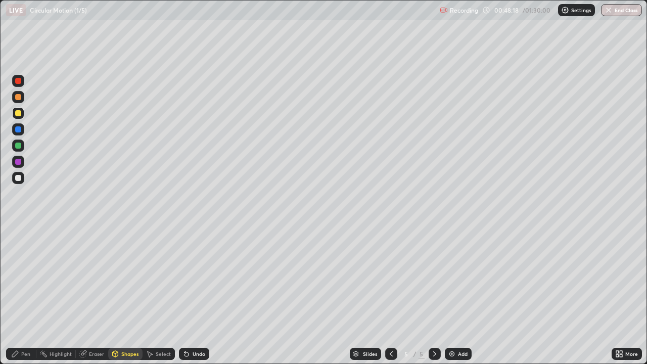
click at [18, 162] on div at bounding box center [18, 162] width 6 height 6
click at [129, 295] on div "Shapes" at bounding box center [125, 354] width 34 height 12
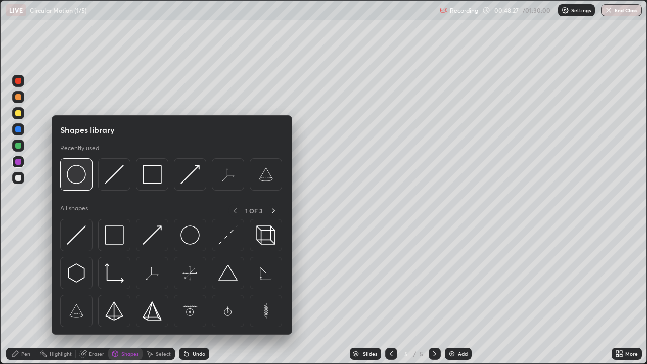
click at [77, 179] on img at bounding box center [76, 174] width 19 height 19
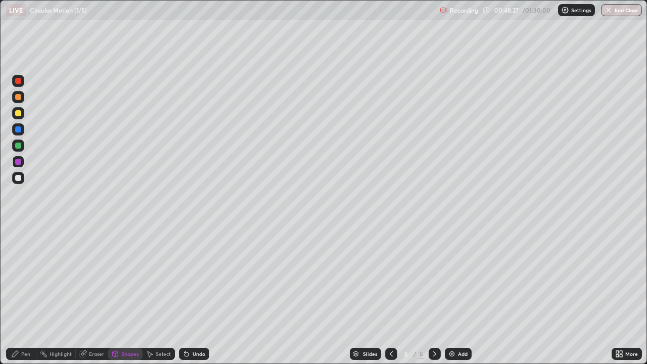
click at [20, 147] on div at bounding box center [18, 145] width 6 height 6
click at [165, 295] on div "Select" at bounding box center [163, 353] width 15 height 5
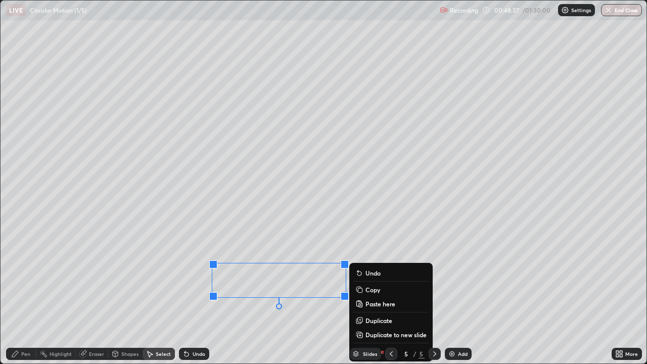
click at [388, 225] on div "0 ° Undo Copy Paste here Duplicate Duplicate to new slide Delete" at bounding box center [324, 182] width 646 height 363
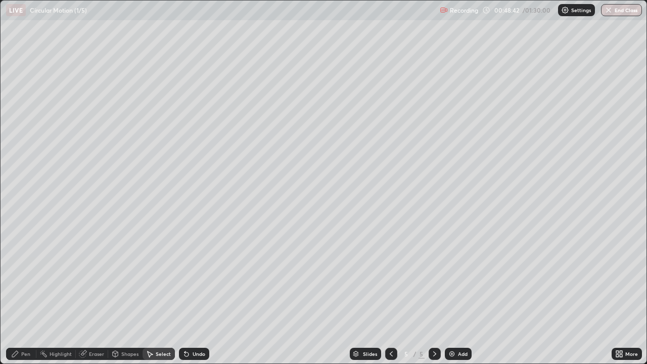
click at [30, 295] on div "Pen" at bounding box center [21, 354] width 30 height 12
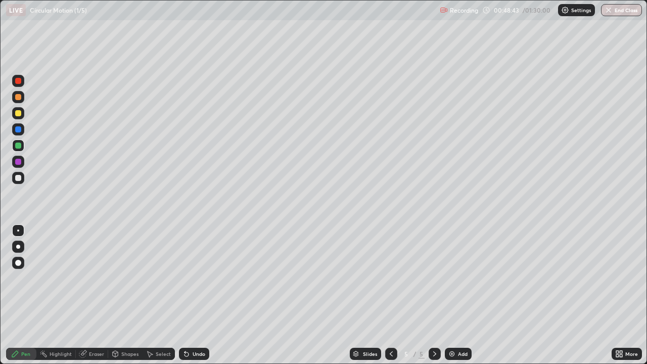
click at [19, 178] on div at bounding box center [18, 178] width 6 height 6
click at [19, 163] on div at bounding box center [18, 162] width 6 height 6
click at [20, 164] on div at bounding box center [18, 162] width 6 height 6
click at [19, 83] on div at bounding box center [18, 81] width 6 height 6
click at [22, 179] on div at bounding box center [18, 178] width 12 height 12
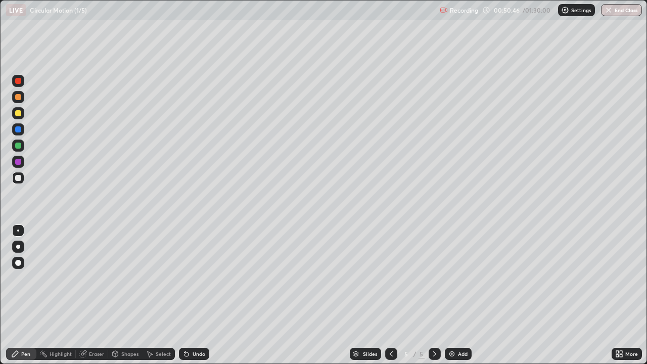
click at [197, 295] on div "Undo" at bounding box center [198, 353] width 13 height 5
click at [20, 147] on div at bounding box center [18, 145] width 6 height 6
click at [17, 147] on div at bounding box center [18, 145] width 6 height 6
click at [451, 295] on div "Add" at bounding box center [458, 354] width 27 height 12
click at [19, 113] on div at bounding box center [18, 113] width 6 height 6
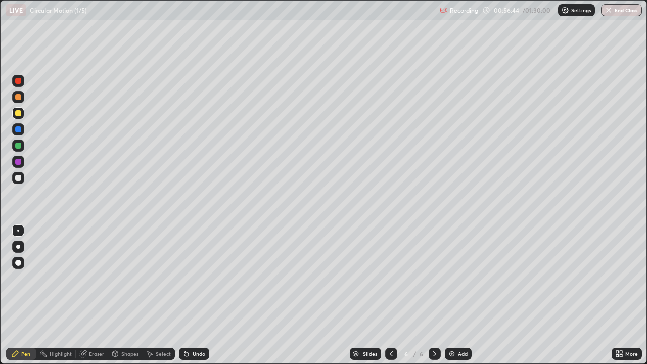
click at [19, 113] on div at bounding box center [18, 113] width 6 height 6
click at [21, 147] on div at bounding box center [18, 145] width 6 height 6
click at [128, 295] on div "Shapes" at bounding box center [129, 353] width 17 height 5
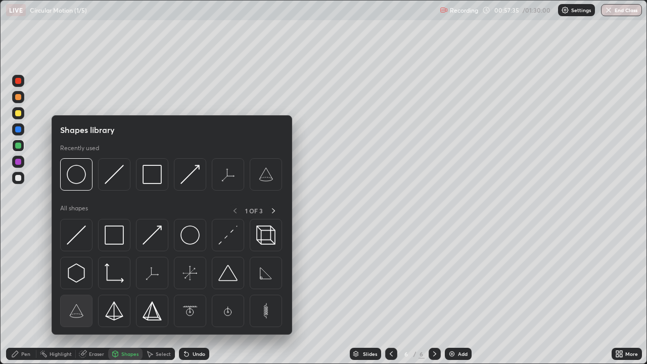
click at [76, 295] on img at bounding box center [76, 310] width 19 height 19
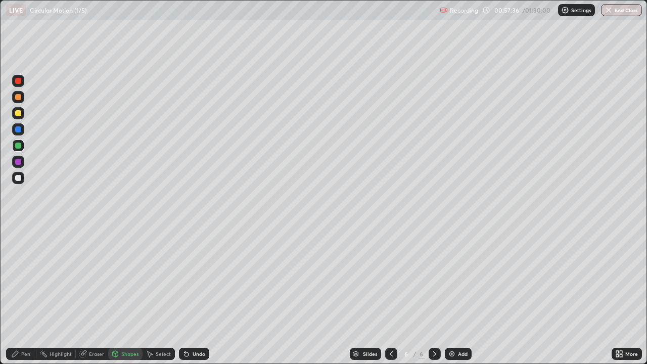
click at [19, 178] on div at bounding box center [18, 178] width 6 height 6
click at [195, 295] on div "Undo" at bounding box center [198, 353] width 13 height 5
click at [164, 295] on div "Select" at bounding box center [163, 353] width 15 height 5
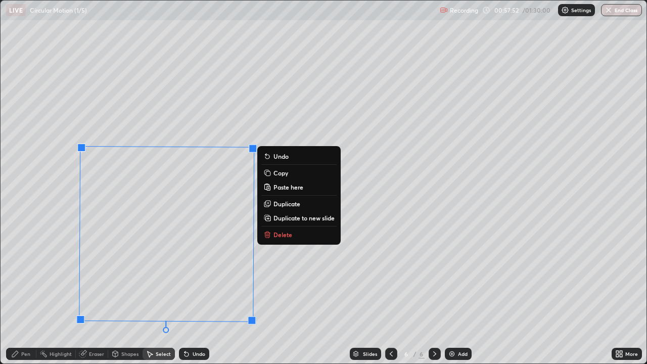
click at [287, 267] on div "180 ° Undo Copy Paste here Duplicate Duplicate to new slide Delete" at bounding box center [324, 182] width 646 height 363
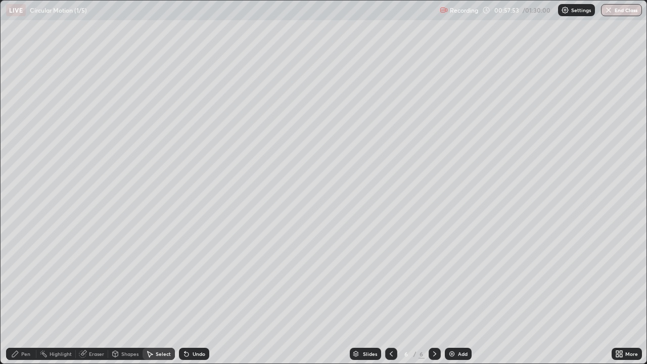
click at [27, 295] on div "Pen" at bounding box center [21, 354] width 30 height 12
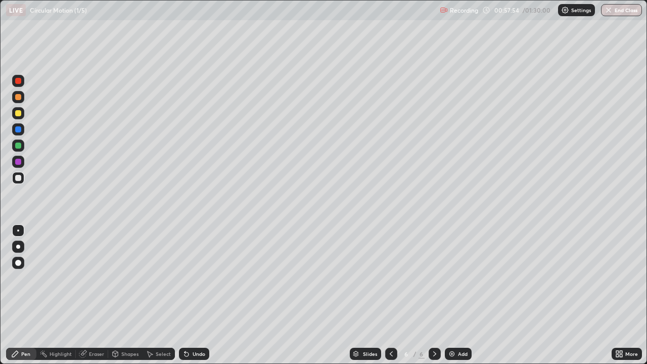
click at [17, 144] on div at bounding box center [18, 145] width 6 height 6
click at [19, 82] on div at bounding box center [18, 81] width 6 height 6
click at [130, 295] on div "Shapes" at bounding box center [129, 353] width 17 height 5
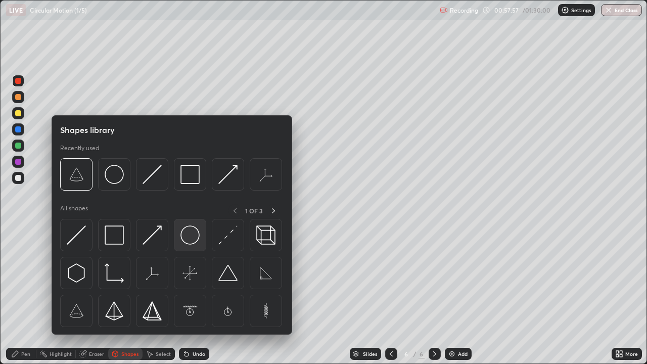
click at [187, 235] on img at bounding box center [189, 234] width 19 height 19
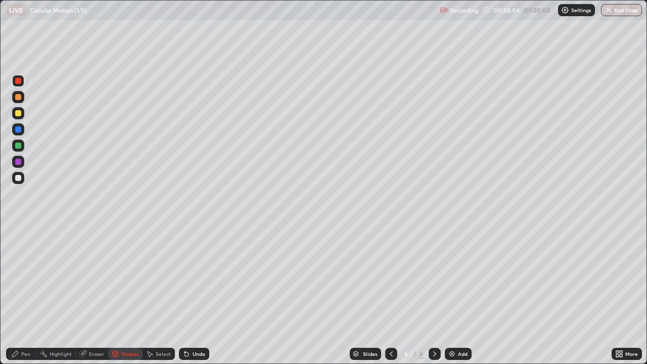
click at [159, 295] on div "Select" at bounding box center [163, 353] width 15 height 5
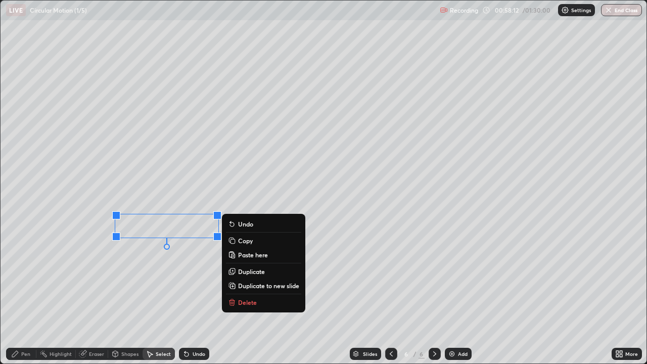
click at [300, 189] on div "0 ° Undo Copy Paste here Duplicate Duplicate to new slide Delete" at bounding box center [324, 182] width 646 height 363
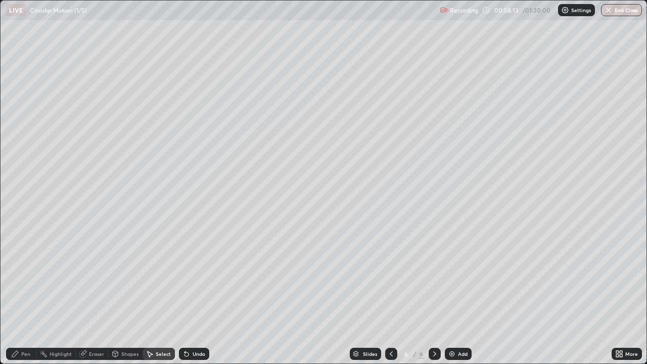
click at [29, 295] on div "Pen" at bounding box center [21, 354] width 30 height 12
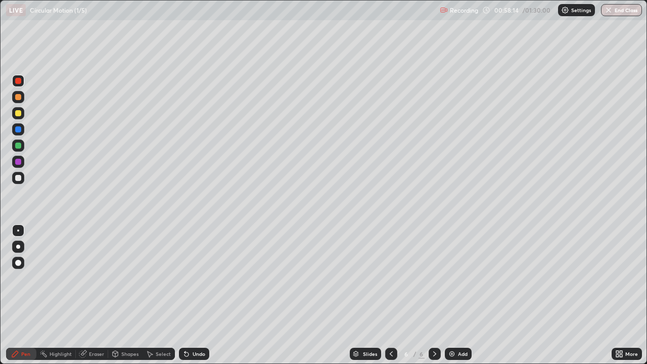
click at [19, 114] on div at bounding box center [18, 113] width 6 height 6
click at [21, 128] on div at bounding box center [18, 129] width 6 height 6
click at [192, 295] on div "Undo" at bounding box center [198, 353] width 13 height 5
click at [19, 112] on div at bounding box center [18, 113] width 6 height 6
click at [20, 161] on div at bounding box center [18, 162] width 6 height 6
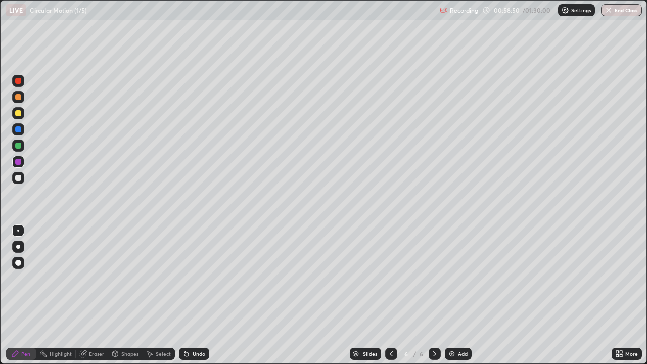
click at [128, 295] on div "Shapes" at bounding box center [129, 353] width 17 height 5
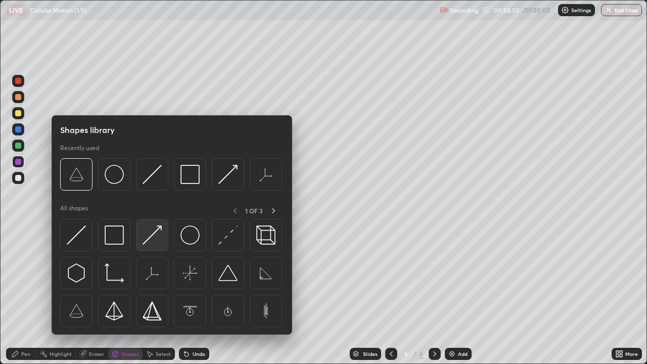
click at [148, 237] on img at bounding box center [151, 234] width 19 height 19
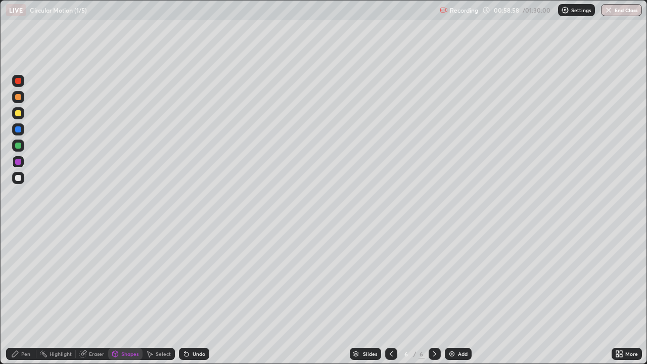
click at [29, 295] on div "Pen" at bounding box center [25, 353] width 9 height 5
click at [192, 295] on div "Undo" at bounding box center [198, 353] width 13 height 5
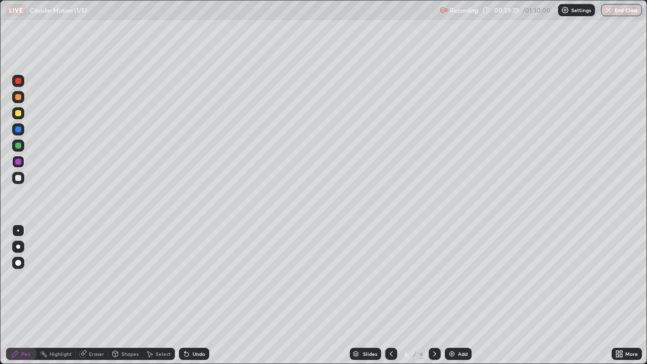
click at [192, 295] on div "Undo" at bounding box center [198, 353] width 13 height 5
click at [193, 295] on div "Undo" at bounding box center [198, 353] width 13 height 5
click at [192, 295] on div "Undo" at bounding box center [198, 353] width 13 height 5
click at [193, 295] on div "Undo" at bounding box center [198, 353] width 13 height 5
click at [19, 147] on div at bounding box center [18, 145] width 6 height 6
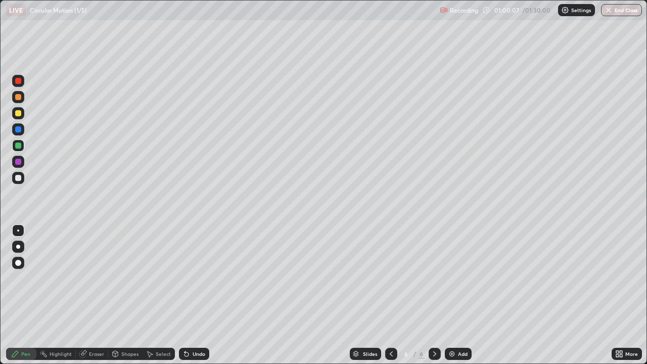
click at [192, 295] on div "Undo" at bounding box center [198, 353] width 13 height 5
click at [191, 295] on div "Undo" at bounding box center [194, 354] width 30 height 12
click at [192, 295] on div "Undo" at bounding box center [194, 354] width 30 height 12
click at [192, 295] on div "Undo" at bounding box center [198, 353] width 13 height 5
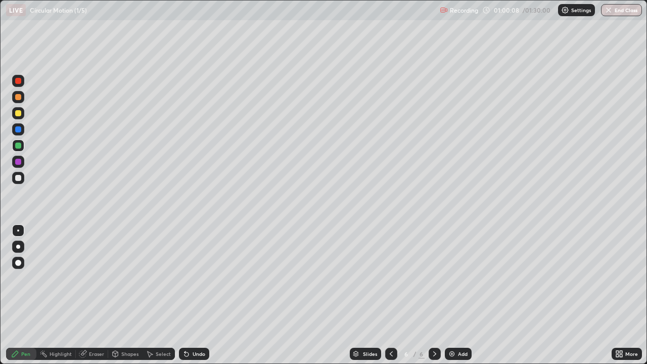
click at [192, 295] on div "Undo" at bounding box center [198, 353] width 13 height 5
click at [191, 295] on div "Undo" at bounding box center [194, 354] width 30 height 12
click at [192, 295] on div "Undo" at bounding box center [198, 353] width 13 height 5
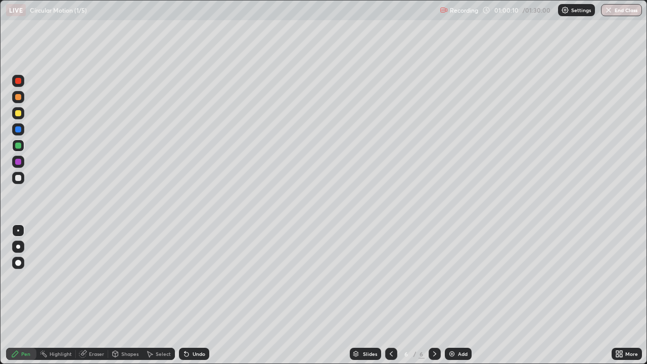
click at [191, 295] on div "Undo" at bounding box center [194, 354] width 30 height 12
click at [192, 295] on div "Undo" at bounding box center [198, 353] width 13 height 5
click at [20, 163] on div at bounding box center [18, 162] width 6 height 6
click at [190, 295] on div "Undo" at bounding box center [194, 354] width 30 height 12
click at [20, 112] on div at bounding box center [18, 113] width 6 height 6
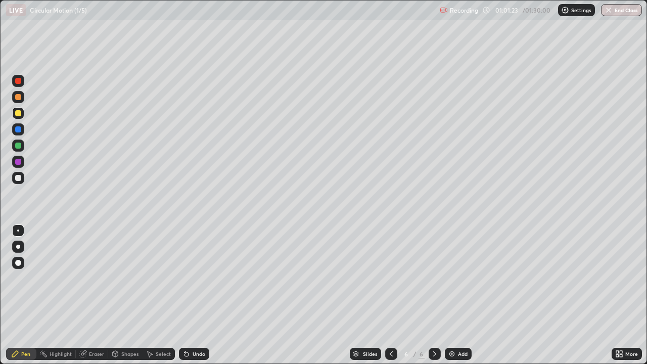
click at [200, 295] on div "Undo" at bounding box center [198, 353] width 13 height 5
click at [99, 295] on div "Eraser" at bounding box center [96, 353] width 15 height 5
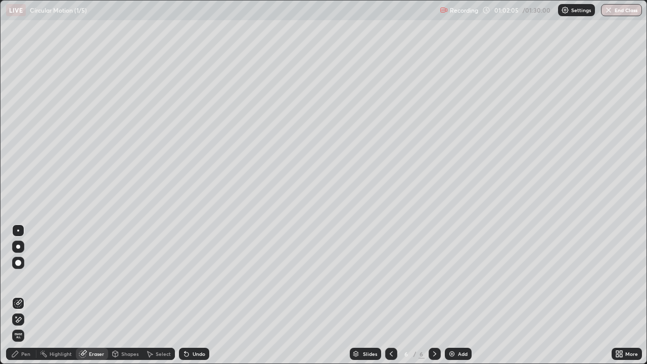
click at [28, 295] on div "Pen" at bounding box center [21, 354] width 30 height 12
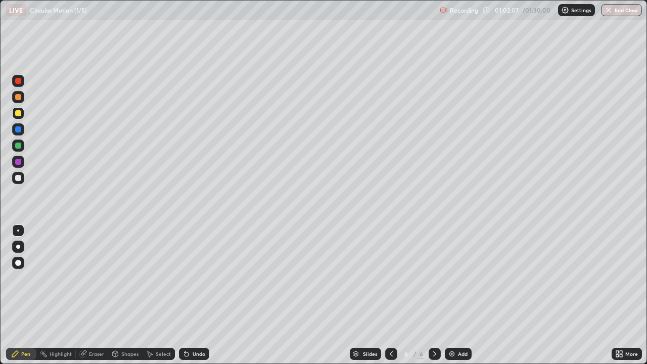
click at [19, 145] on div at bounding box center [18, 145] width 6 height 6
click at [450, 295] on img at bounding box center [452, 354] width 8 height 8
click at [19, 113] on div at bounding box center [18, 113] width 6 height 6
click at [20, 114] on div at bounding box center [18, 113] width 6 height 6
click at [132, 295] on div "Shapes" at bounding box center [129, 353] width 17 height 5
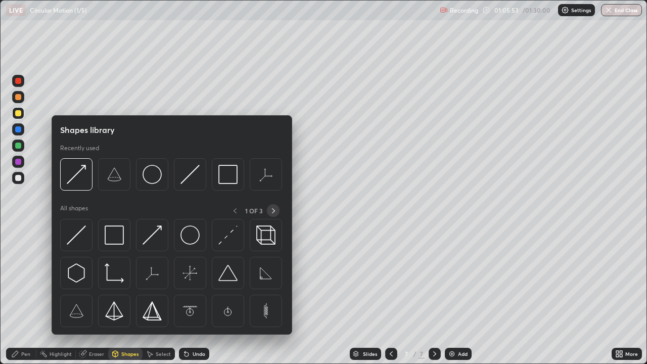
click at [272, 210] on icon at bounding box center [273, 211] width 8 height 8
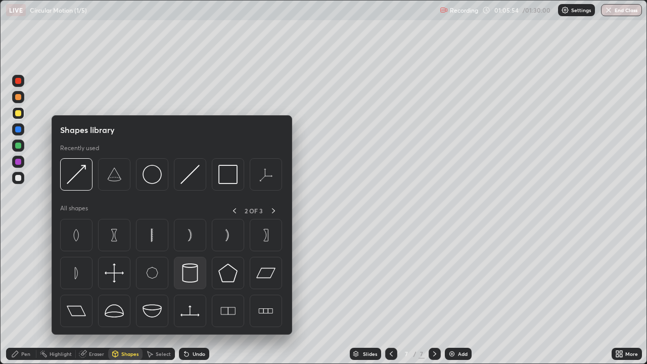
click at [187, 275] on img at bounding box center [189, 272] width 19 height 19
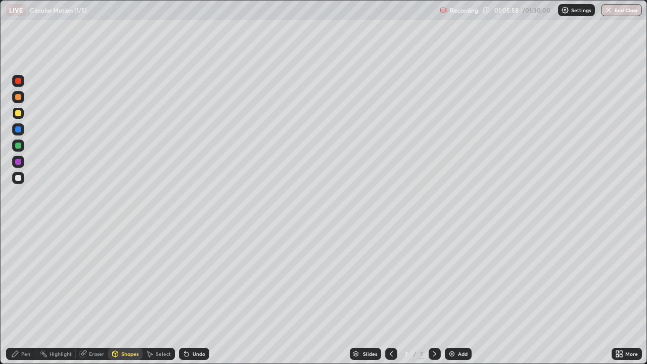
click at [20, 179] on div at bounding box center [18, 178] width 6 height 6
click at [19, 147] on div at bounding box center [18, 145] width 6 height 6
click at [20, 82] on div at bounding box center [18, 81] width 6 height 6
click at [130, 295] on div "Shapes" at bounding box center [129, 353] width 17 height 5
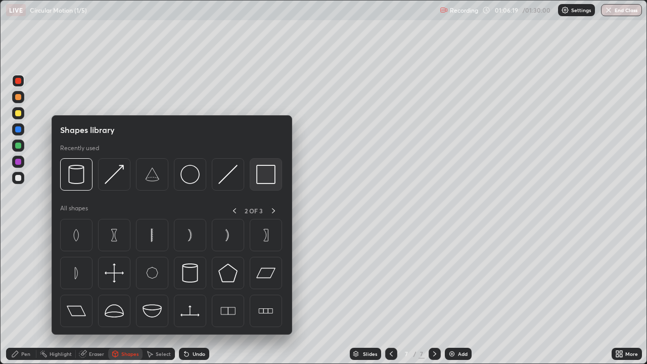
click at [266, 178] on img at bounding box center [265, 174] width 19 height 19
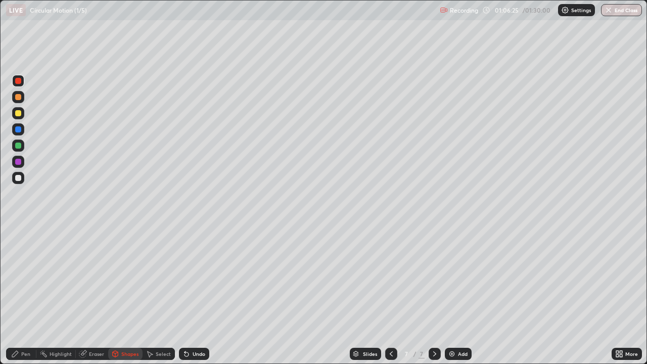
click at [28, 295] on div "Pen" at bounding box center [21, 354] width 30 height 12
click at [20, 164] on div at bounding box center [18, 162] width 6 height 6
click at [21, 143] on div at bounding box center [18, 145] width 6 height 6
click at [132, 295] on div "Shapes" at bounding box center [129, 353] width 17 height 5
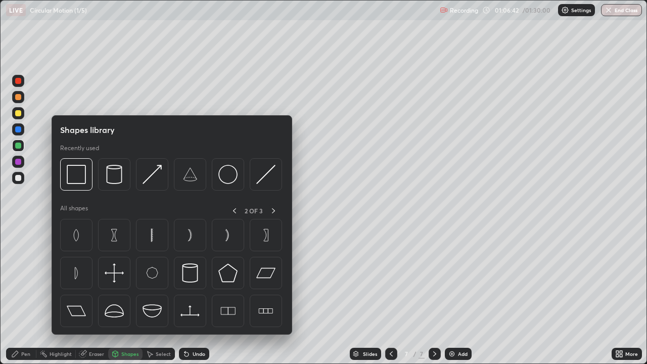
click at [225, 178] on img at bounding box center [227, 174] width 19 height 19
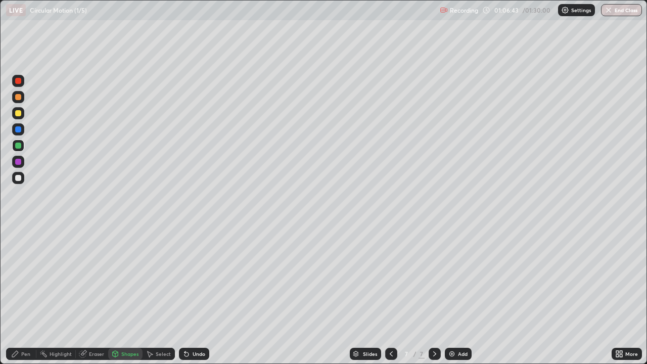
click at [20, 131] on div at bounding box center [18, 129] width 6 height 6
click at [161, 295] on div "Select" at bounding box center [163, 353] width 15 height 5
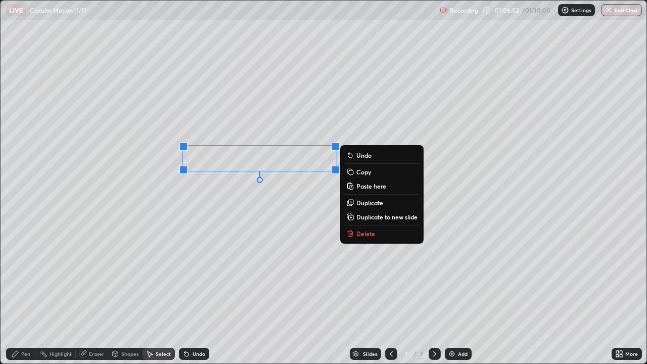
click at [197, 285] on div "0 ° Undo Copy Paste here Duplicate Duplicate to new slide Delete" at bounding box center [324, 182] width 646 height 363
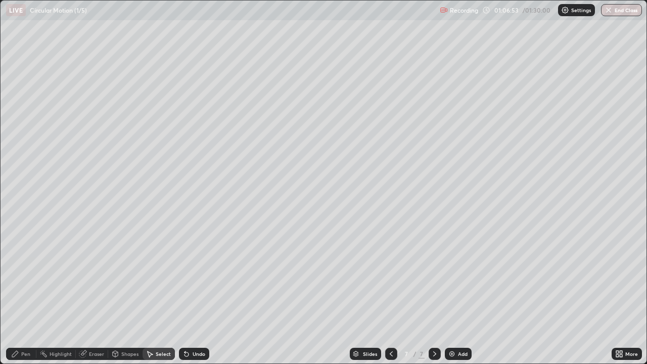
click at [28, 295] on div "Pen" at bounding box center [21, 354] width 30 height 12
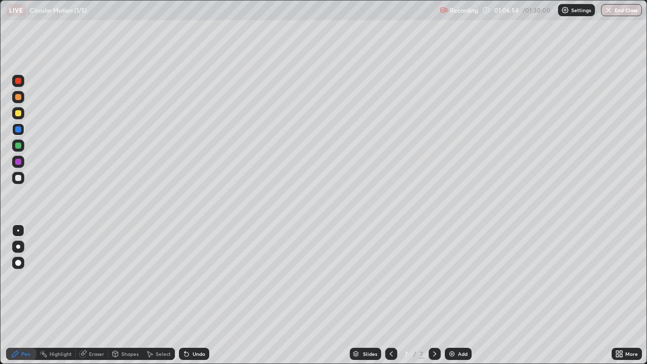
click at [21, 148] on div at bounding box center [18, 145] width 12 height 12
click at [22, 161] on div at bounding box center [18, 162] width 12 height 12
click at [22, 181] on div at bounding box center [18, 178] width 12 height 12
click at [162, 295] on div "Select" at bounding box center [163, 353] width 15 height 5
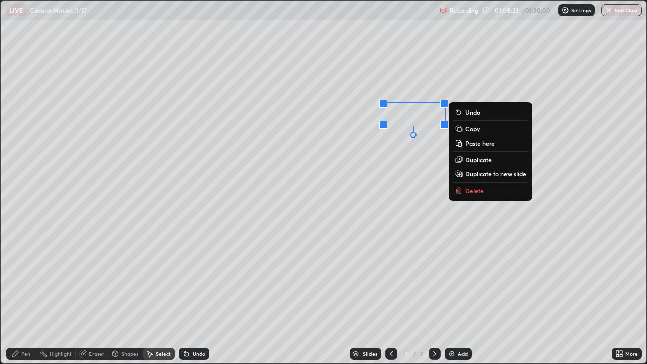
click at [472, 189] on p "Delete" at bounding box center [474, 190] width 19 height 8
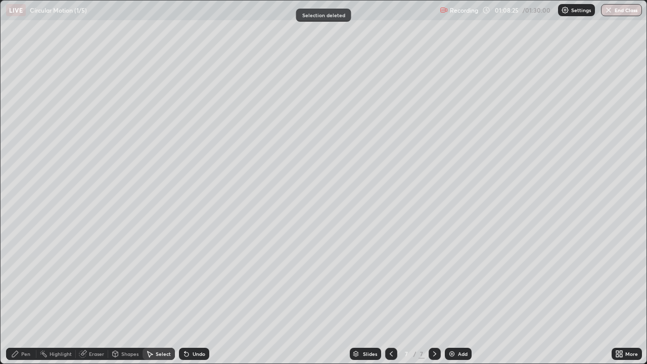
click at [27, 295] on div "Pen" at bounding box center [25, 353] width 9 height 5
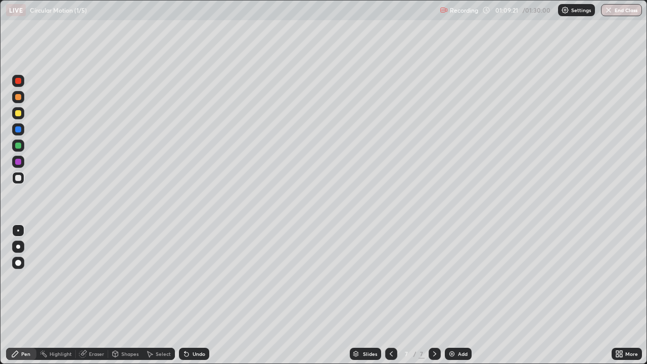
click at [193, 295] on div "Undo" at bounding box center [198, 353] width 13 height 5
click at [203, 295] on div "Undo" at bounding box center [194, 354] width 30 height 12
click at [198, 295] on div "Undo" at bounding box center [198, 353] width 13 height 5
click at [448, 295] on img at bounding box center [452, 354] width 8 height 8
click at [18, 114] on div at bounding box center [18, 113] width 6 height 6
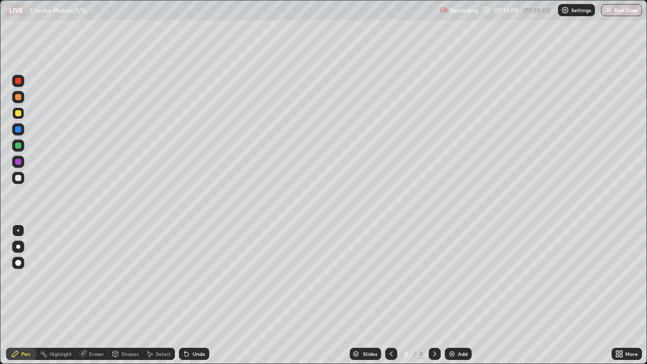
click at [131, 295] on div "Shapes" at bounding box center [129, 353] width 17 height 5
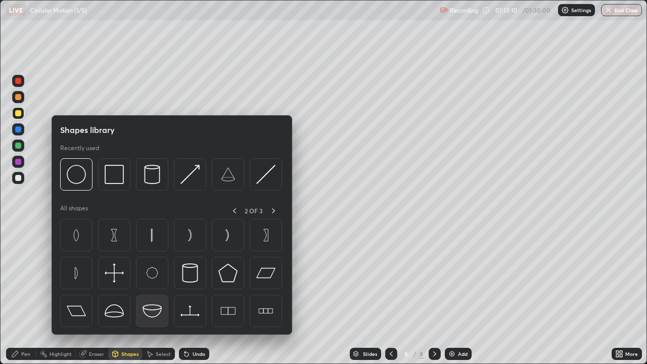
click at [154, 295] on img at bounding box center [151, 310] width 19 height 19
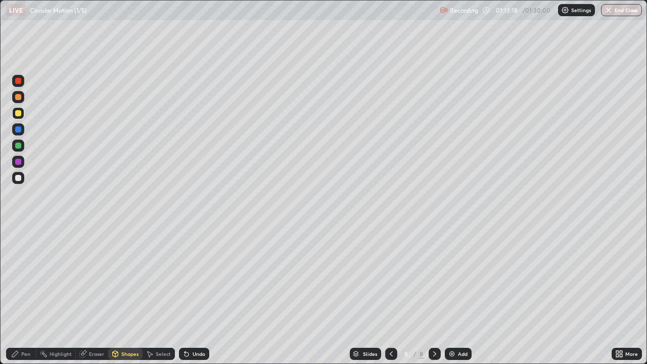
click at [163, 295] on div "Select" at bounding box center [163, 353] width 15 height 5
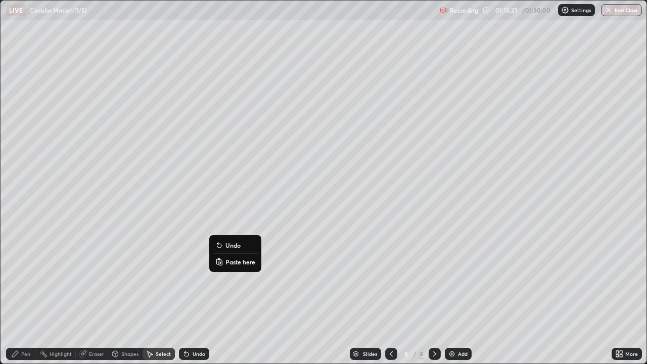
click at [193, 273] on div "1 ° Undo Copy Paste here Duplicate Duplicate to new slide Delete" at bounding box center [324, 182] width 646 height 363
click at [29, 295] on div "Pen" at bounding box center [21, 354] width 30 height 12
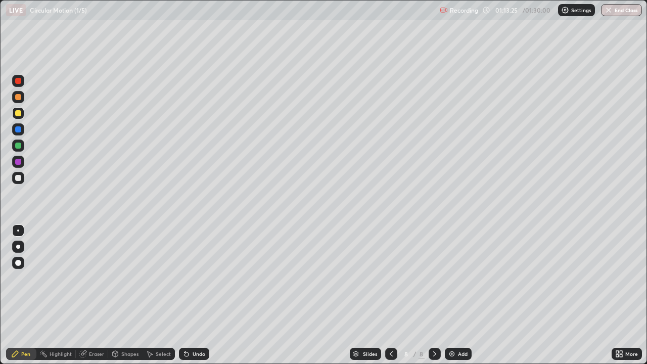
click at [19, 145] on div at bounding box center [18, 145] width 6 height 6
click at [131, 295] on div "Shapes" at bounding box center [129, 353] width 17 height 5
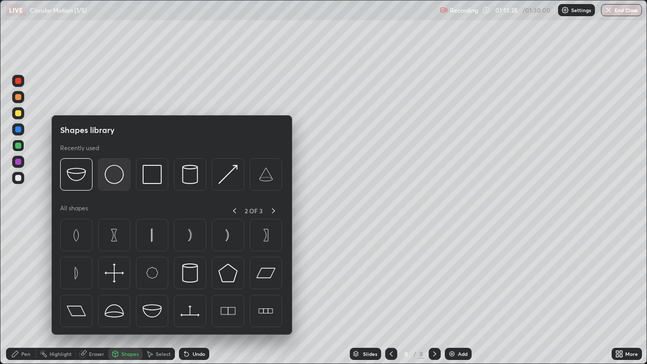
click at [116, 179] on img at bounding box center [114, 174] width 19 height 19
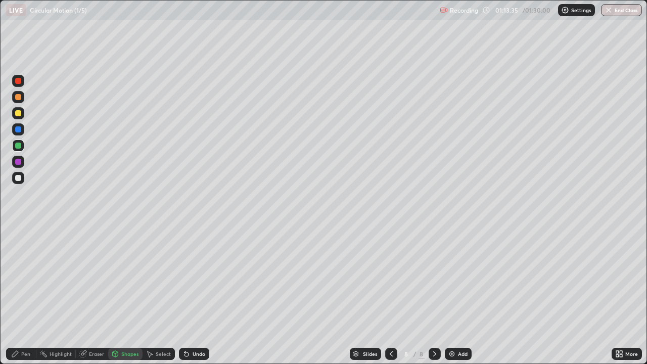
click at [161, 295] on div "Select" at bounding box center [163, 353] width 15 height 5
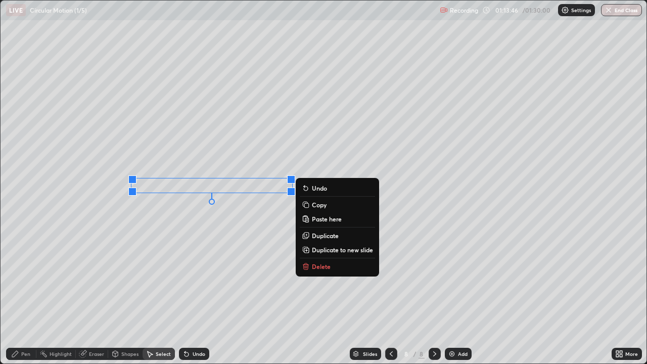
click at [250, 249] on div "0 ° Undo Copy Paste here Duplicate Duplicate to new slide Delete" at bounding box center [324, 182] width 646 height 363
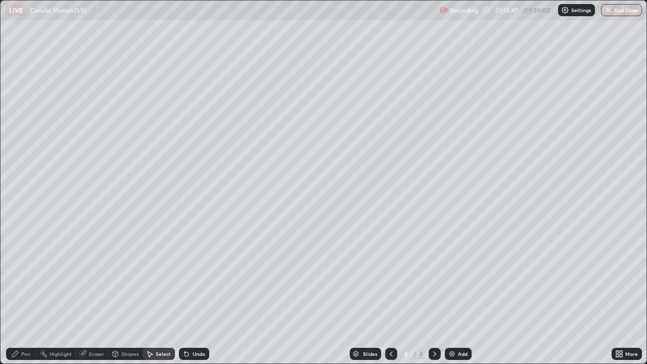
click at [28, 295] on div "Pen" at bounding box center [25, 353] width 9 height 5
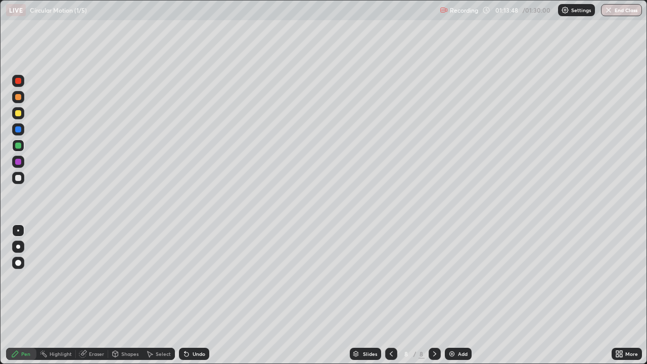
click at [18, 176] on div at bounding box center [18, 178] width 6 height 6
click at [184, 295] on icon at bounding box center [184, 351] width 1 height 1
click at [189, 295] on div "Undo" at bounding box center [194, 354] width 30 height 12
click at [187, 295] on icon at bounding box center [186, 354] width 4 height 4
click at [186, 295] on icon at bounding box center [186, 354] width 4 height 4
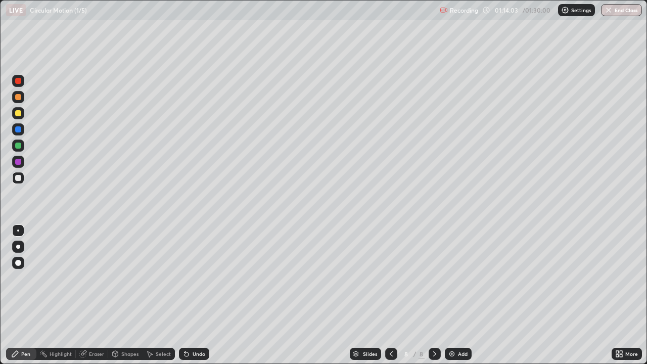
click at [185, 295] on icon at bounding box center [186, 354] width 4 height 4
click at [19, 82] on div at bounding box center [18, 81] width 6 height 6
click at [19, 162] on div at bounding box center [18, 162] width 6 height 6
click at [20, 161] on div at bounding box center [18, 162] width 6 height 6
click at [131, 295] on div "Shapes" at bounding box center [129, 353] width 17 height 5
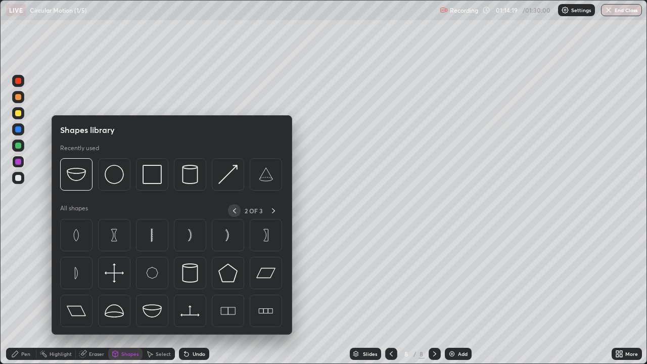
click at [234, 209] on icon at bounding box center [234, 210] width 3 height 5
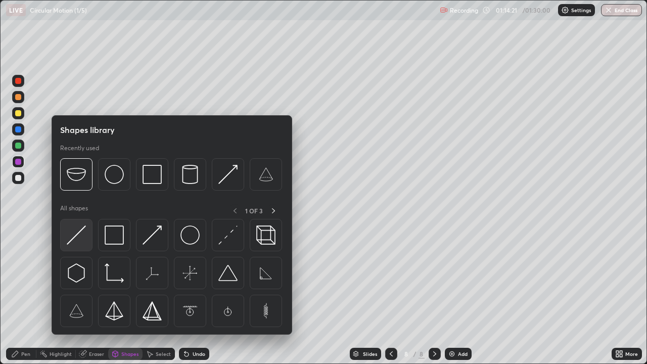
click at [78, 236] on img at bounding box center [76, 234] width 19 height 19
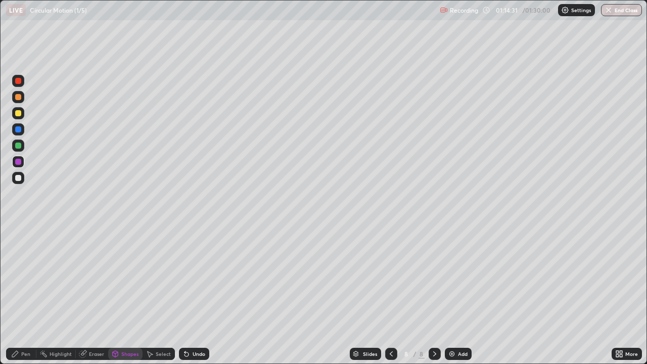
click at [25, 295] on div "Pen" at bounding box center [21, 354] width 30 height 12
click at [21, 131] on div at bounding box center [18, 129] width 12 height 12
click at [19, 81] on div at bounding box center [18, 81] width 6 height 6
click at [22, 116] on div at bounding box center [18, 113] width 12 height 12
click at [192, 295] on div "Undo" at bounding box center [198, 353] width 13 height 5
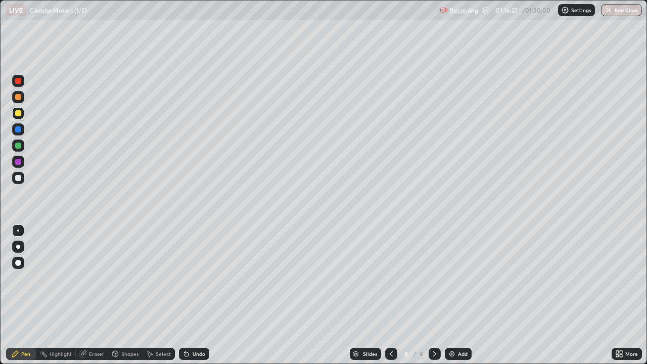
click at [191, 295] on div "Undo" at bounding box center [194, 354] width 30 height 12
click at [195, 295] on div "Undo" at bounding box center [194, 354] width 30 height 12
click at [192, 295] on div "Undo" at bounding box center [198, 353] width 13 height 5
click at [626, 11] on button "End Class" at bounding box center [621, 10] width 41 height 12
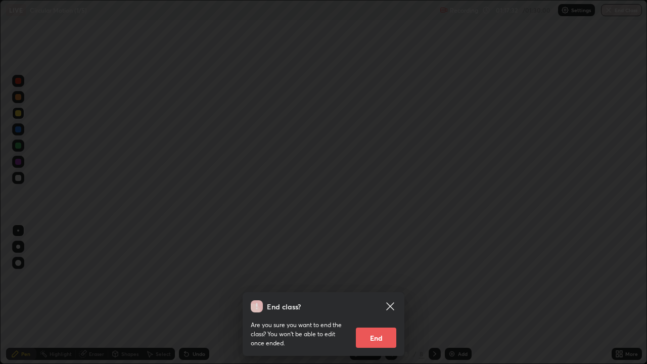
click at [384, 295] on button "End" at bounding box center [376, 337] width 40 height 20
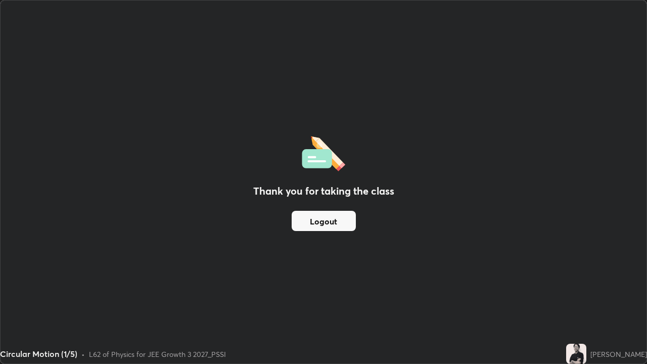
click at [342, 222] on button "Logout" at bounding box center [323, 221] width 64 height 20
click at [334, 222] on button "Logout" at bounding box center [323, 221] width 64 height 20
